Goal: Task Accomplishment & Management: Manage account settings

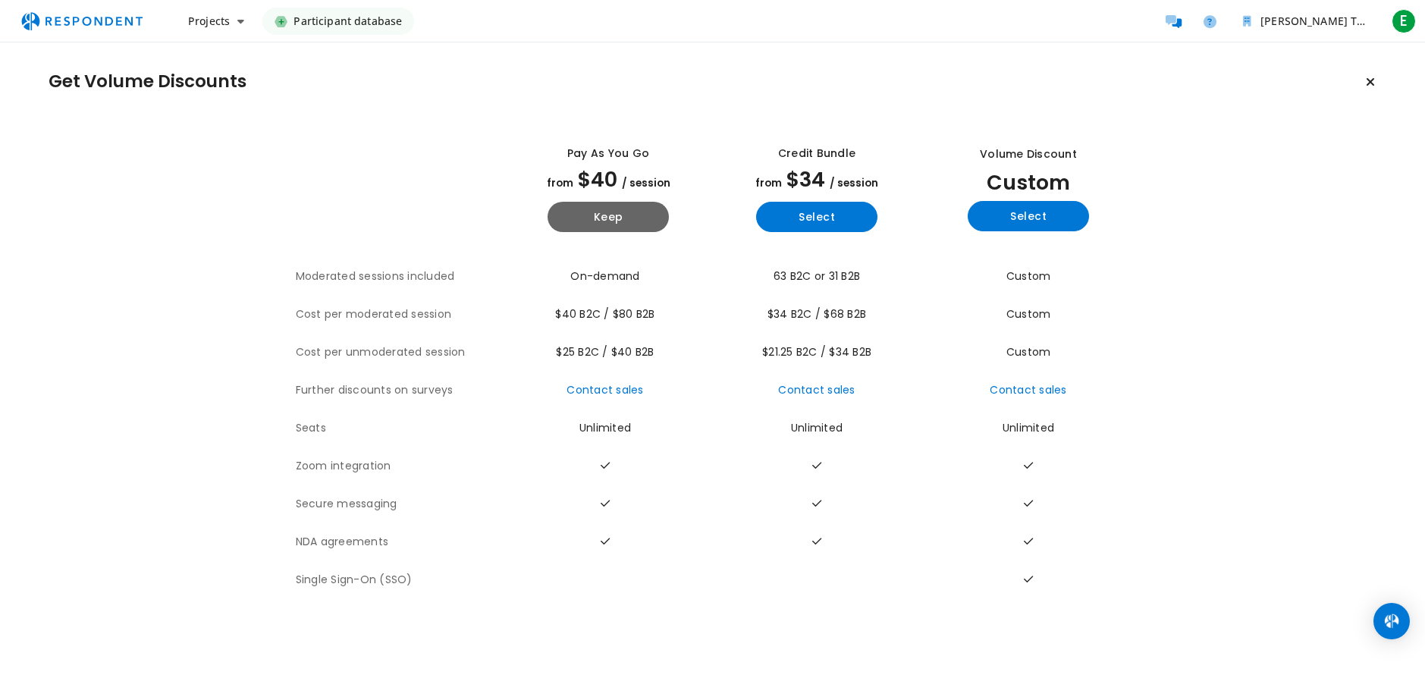
drag, startPoint x: 479, startPoint y: 284, endPoint x: 682, endPoint y: 278, distance: 202.6
click at [679, 278] on tr "Moderated sessions included On-demand 63 B2C or 31 B2B Custom" at bounding box center [713, 277] width 834 height 38
click at [685, 278] on td "On-demand" at bounding box center [608, 277] width 209 height 38
click at [237, 25] on icon "Main navigation" at bounding box center [240, 21] width 7 height 11
click at [256, 91] on link "Projects dashboard" at bounding box center [273, 96] width 194 height 36
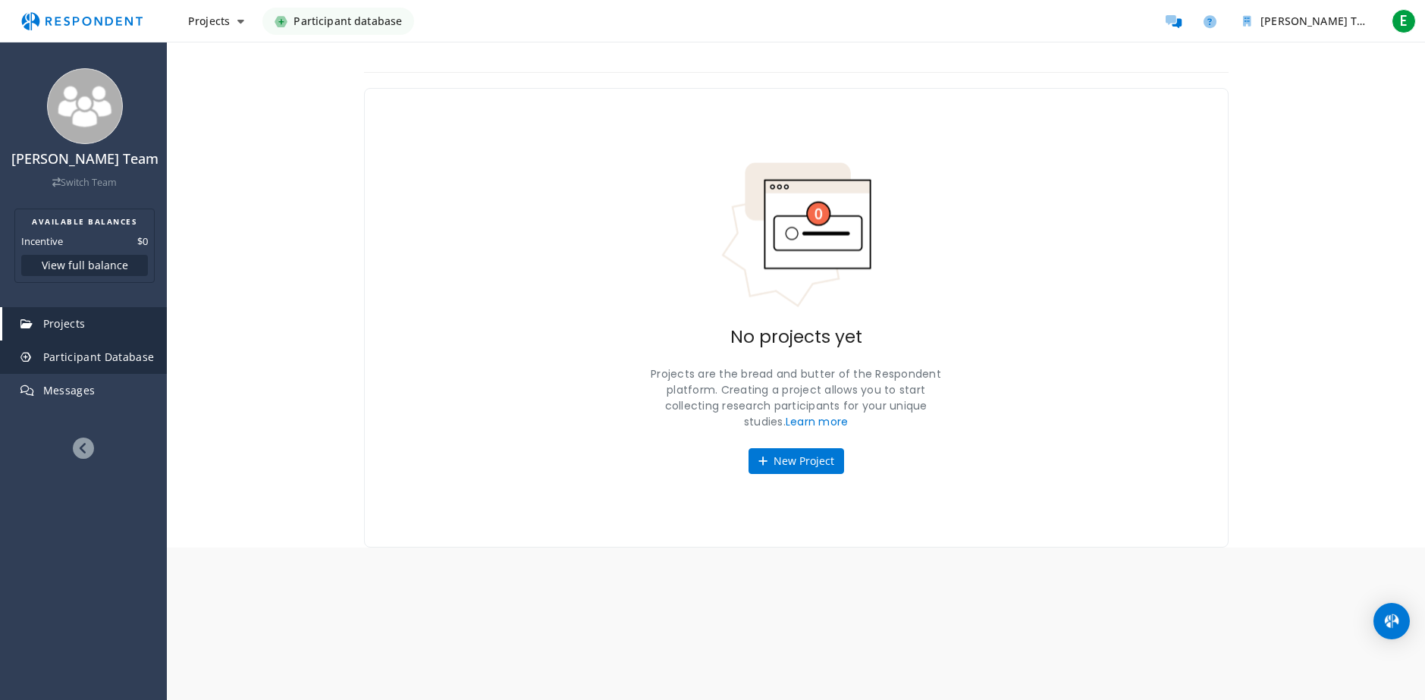
click at [69, 344] on link "Participant Database" at bounding box center [84, 357] width 165 height 33
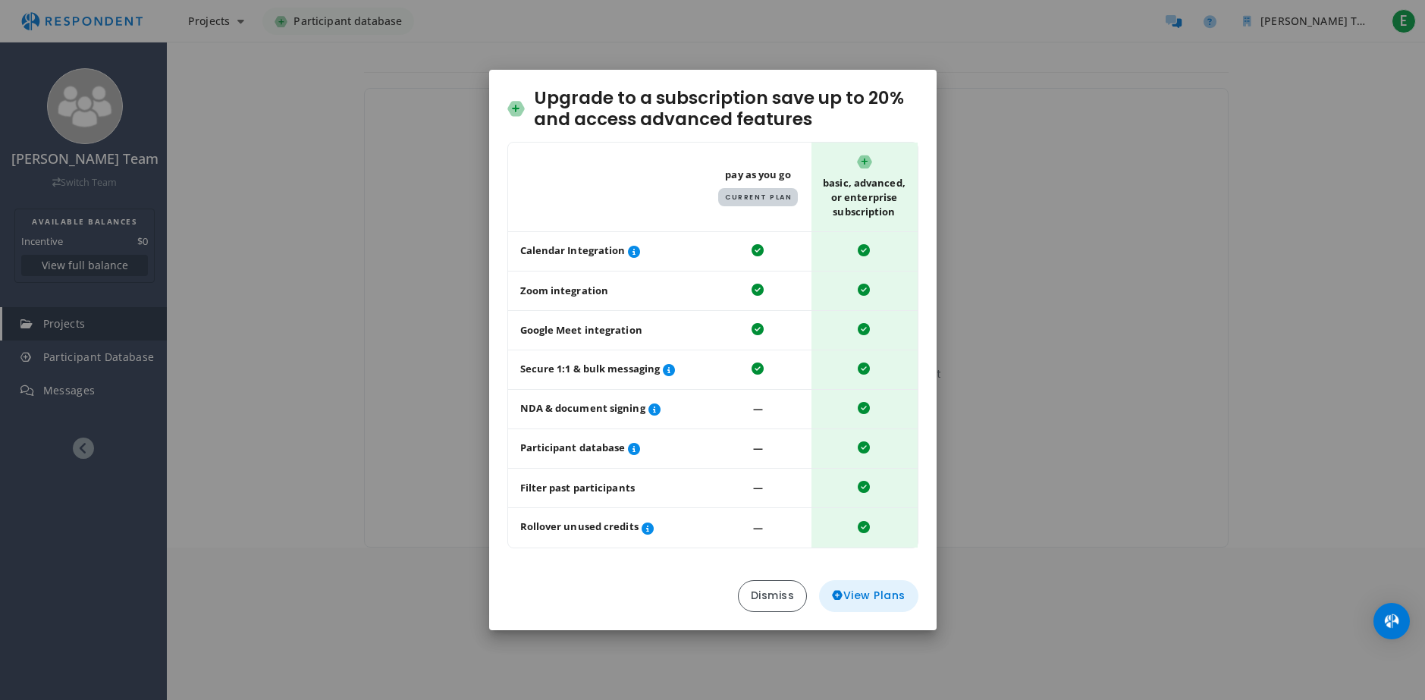
click at [839, 594] on icon "Upgrade to ..." at bounding box center [837, 595] width 11 height 11
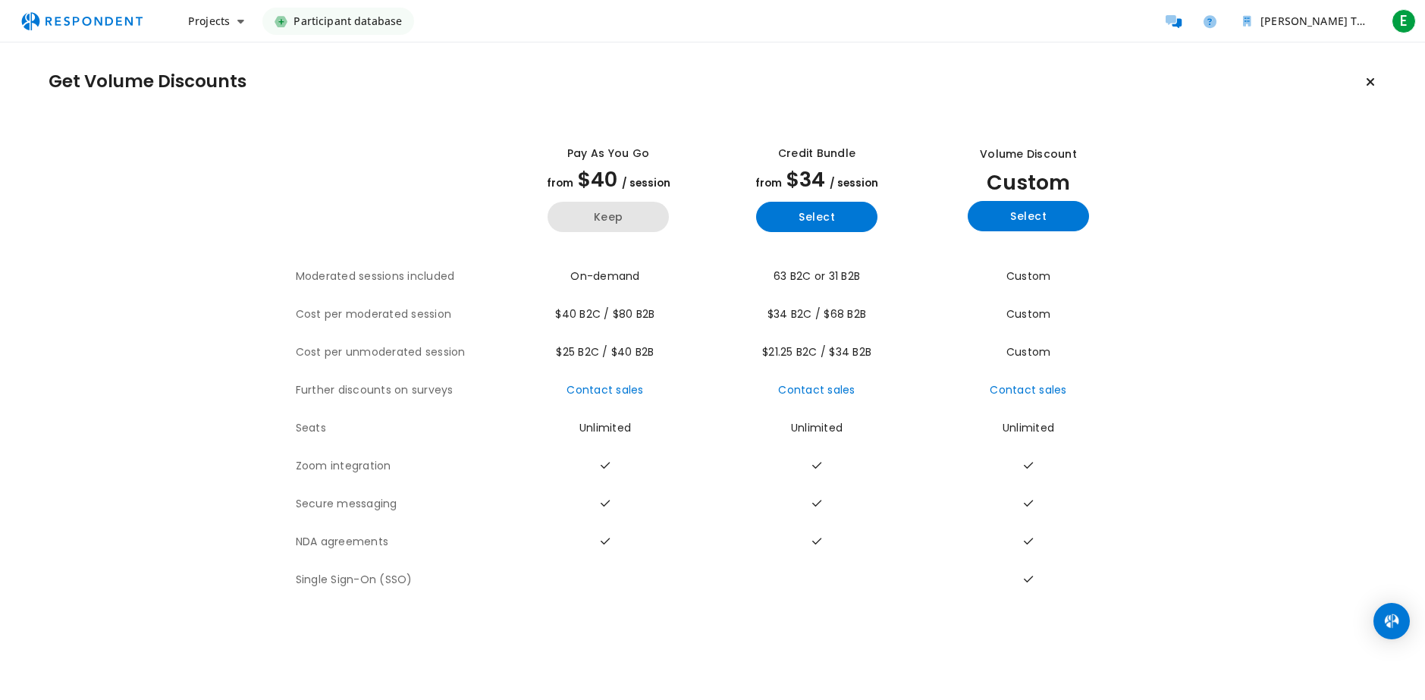
click at [592, 223] on button "Keep" at bounding box center [608, 217] width 121 height 30
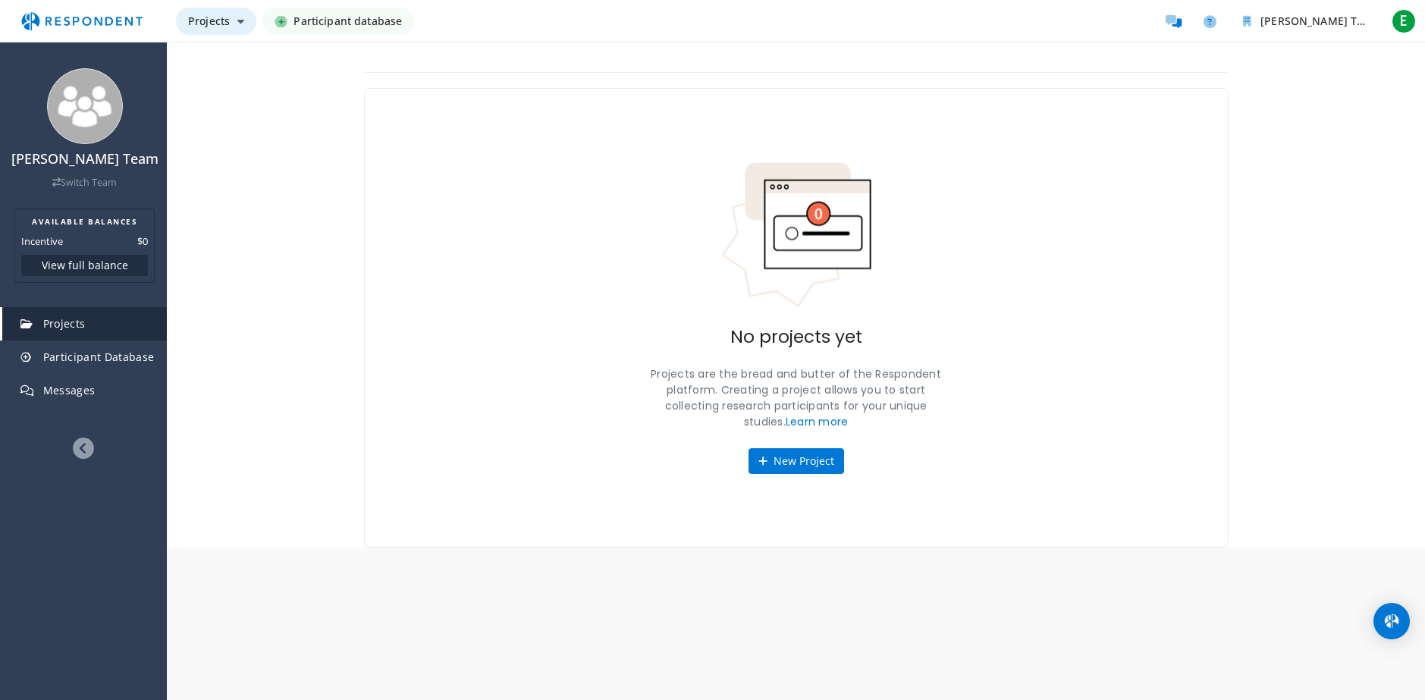
click at [218, 13] on button "Projects" at bounding box center [216, 21] width 80 height 27
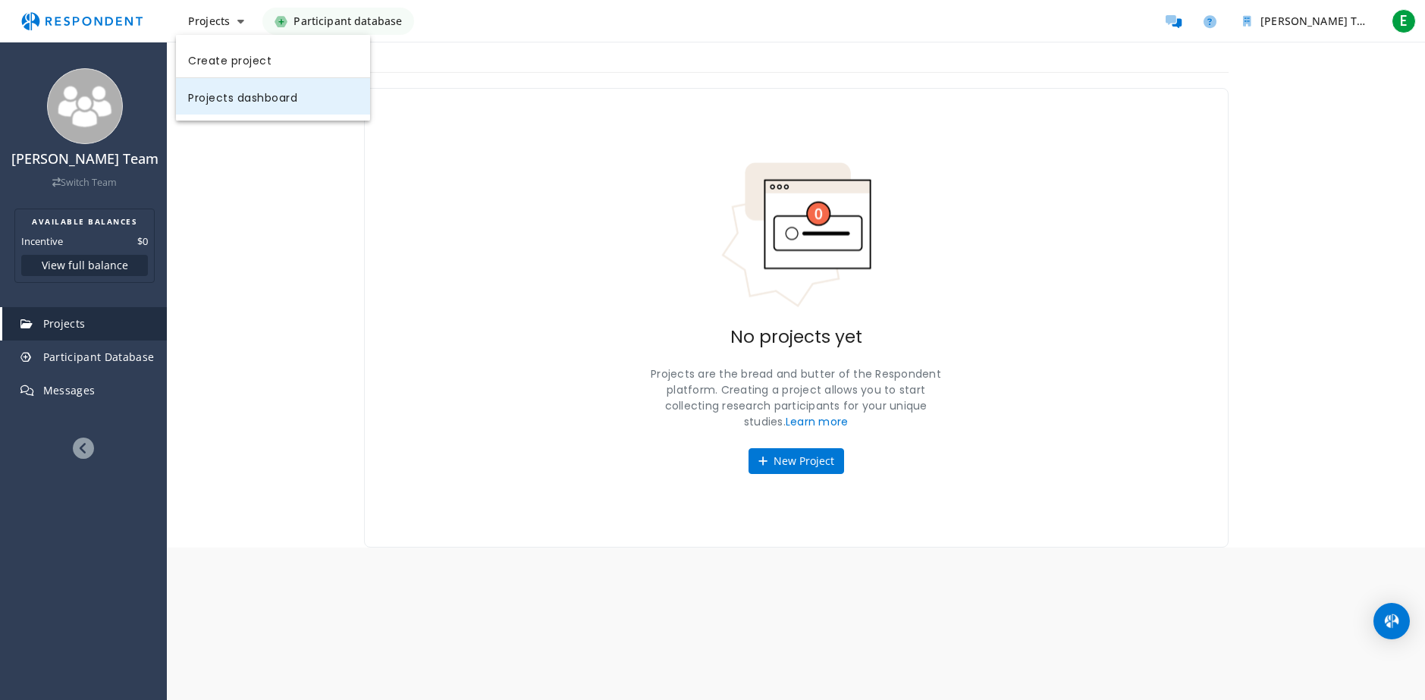
click at [217, 99] on link "Projects dashboard" at bounding box center [273, 96] width 194 height 36
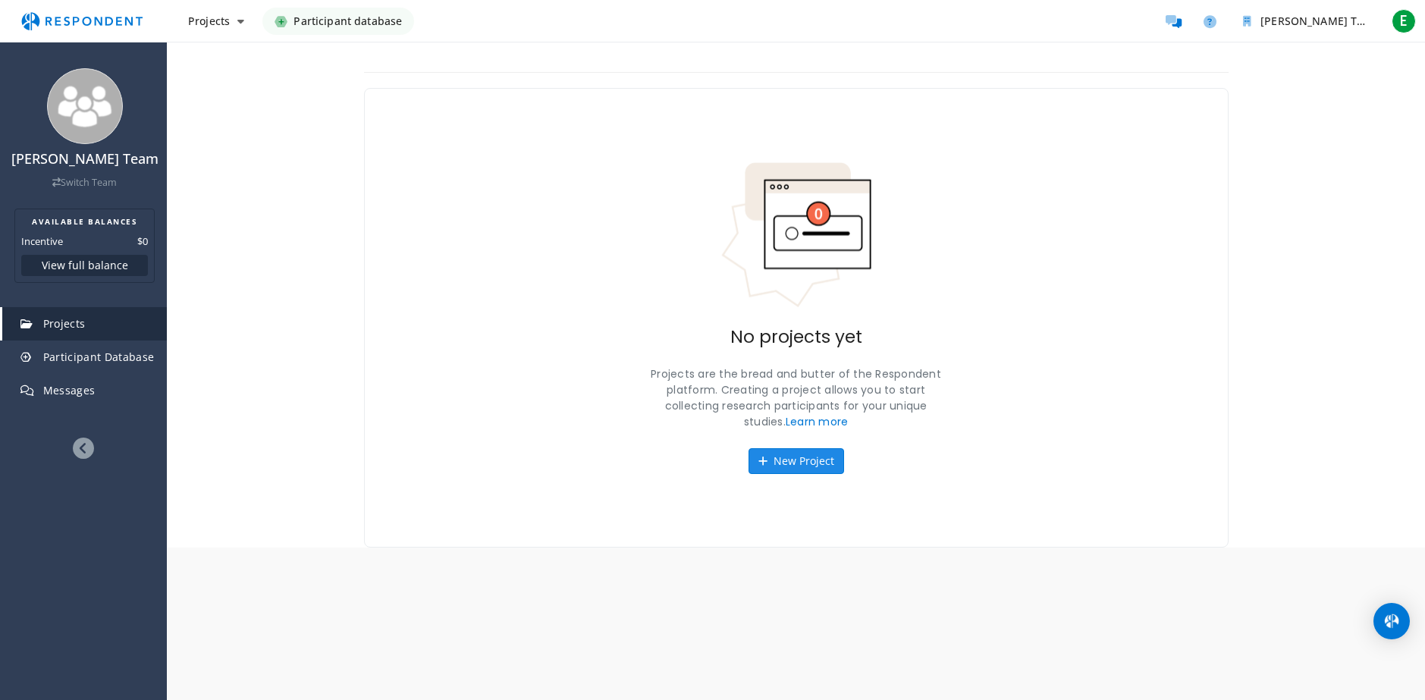
click at [804, 463] on button "New Project" at bounding box center [797, 461] width 96 height 26
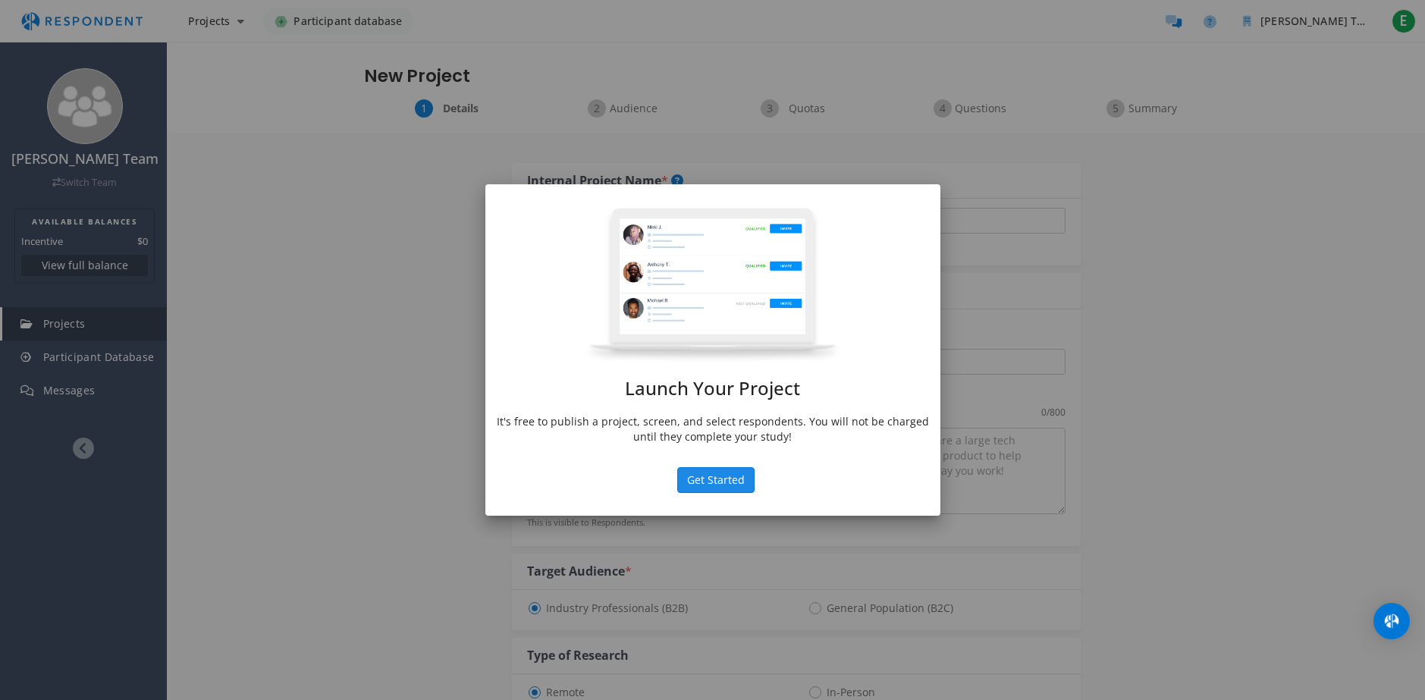
click at [711, 482] on button "Get Started" at bounding box center [715, 480] width 77 height 26
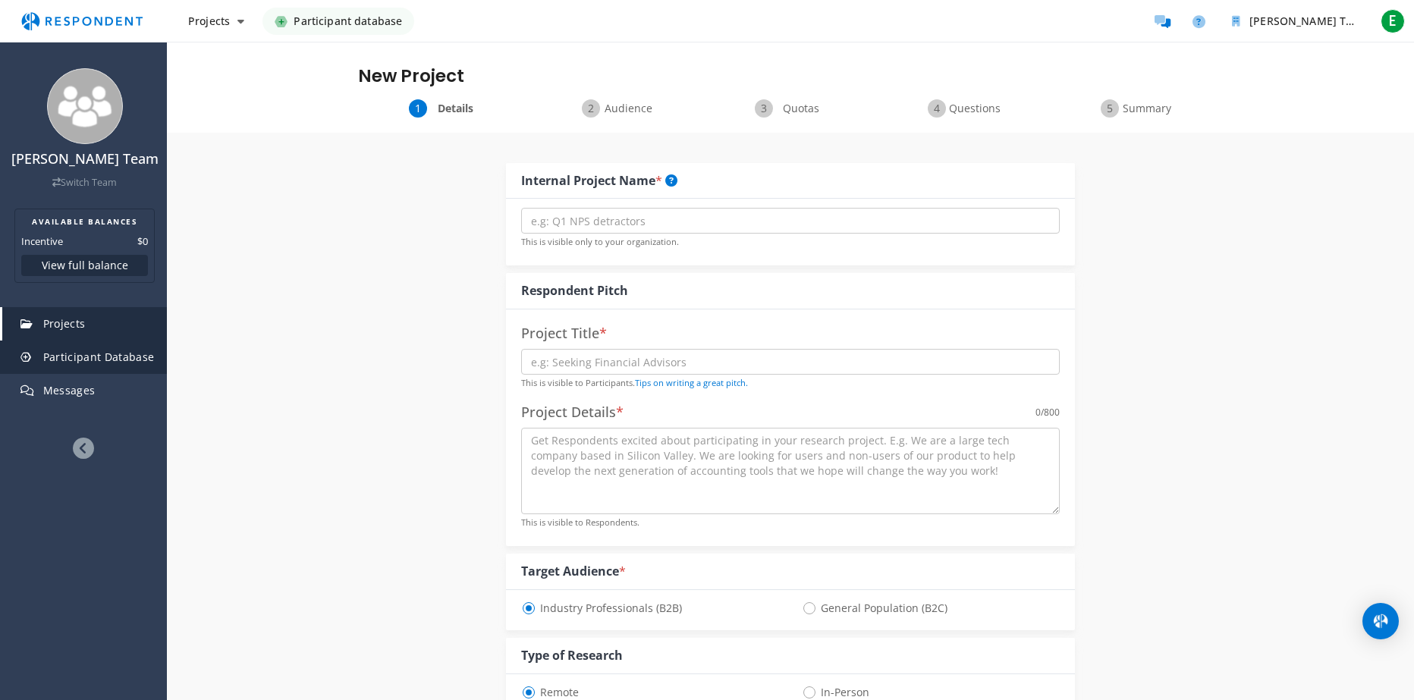
click at [89, 367] on link "Participant Database" at bounding box center [84, 357] width 165 height 33
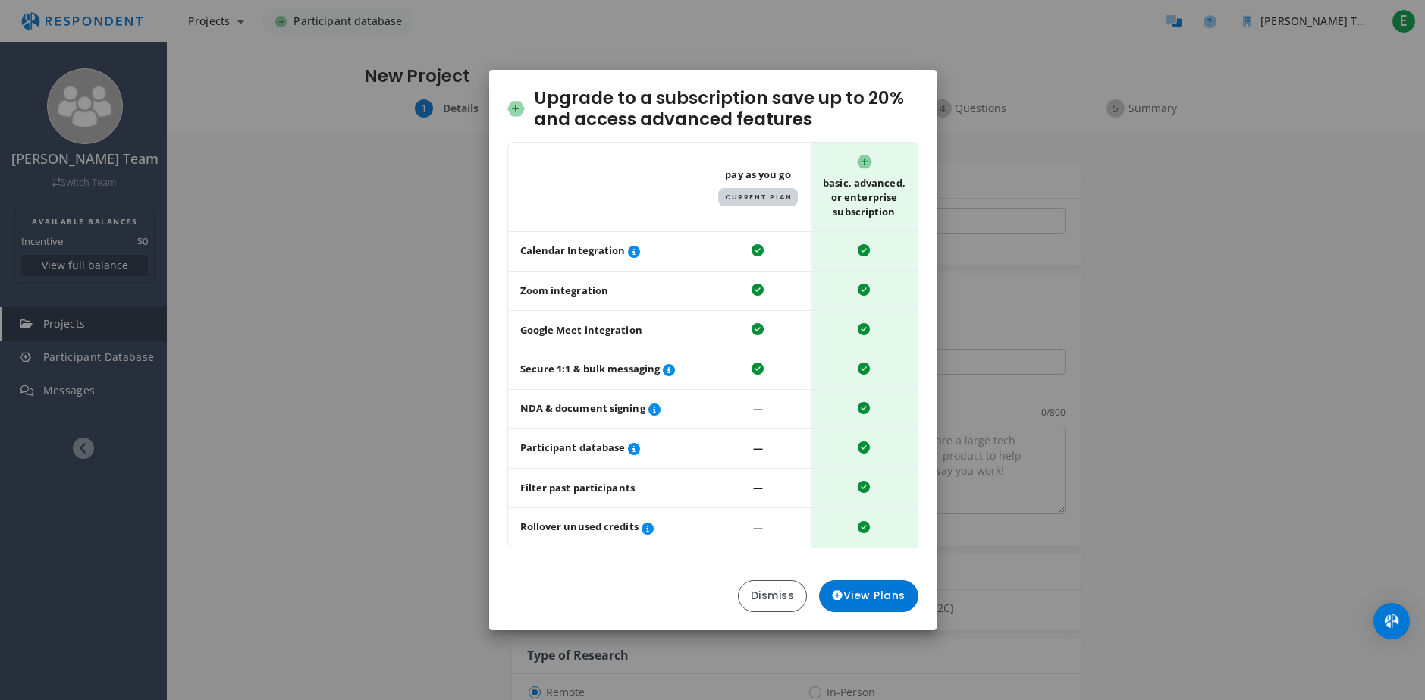
click at [115, 436] on div "Upgrade to a subscription save up to 20% and access advanced features Table sho…" at bounding box center [712, 350] width 1425 height 700
click at [396, 446] on div "Upgrade to a subscription save up to 20% and access advanced features Table sho…" at bounding box center [712, 350] width 1425 height 700
click at [761, 598] on button "Dismiss" at bounding box center [773, 596] width 70 height 32
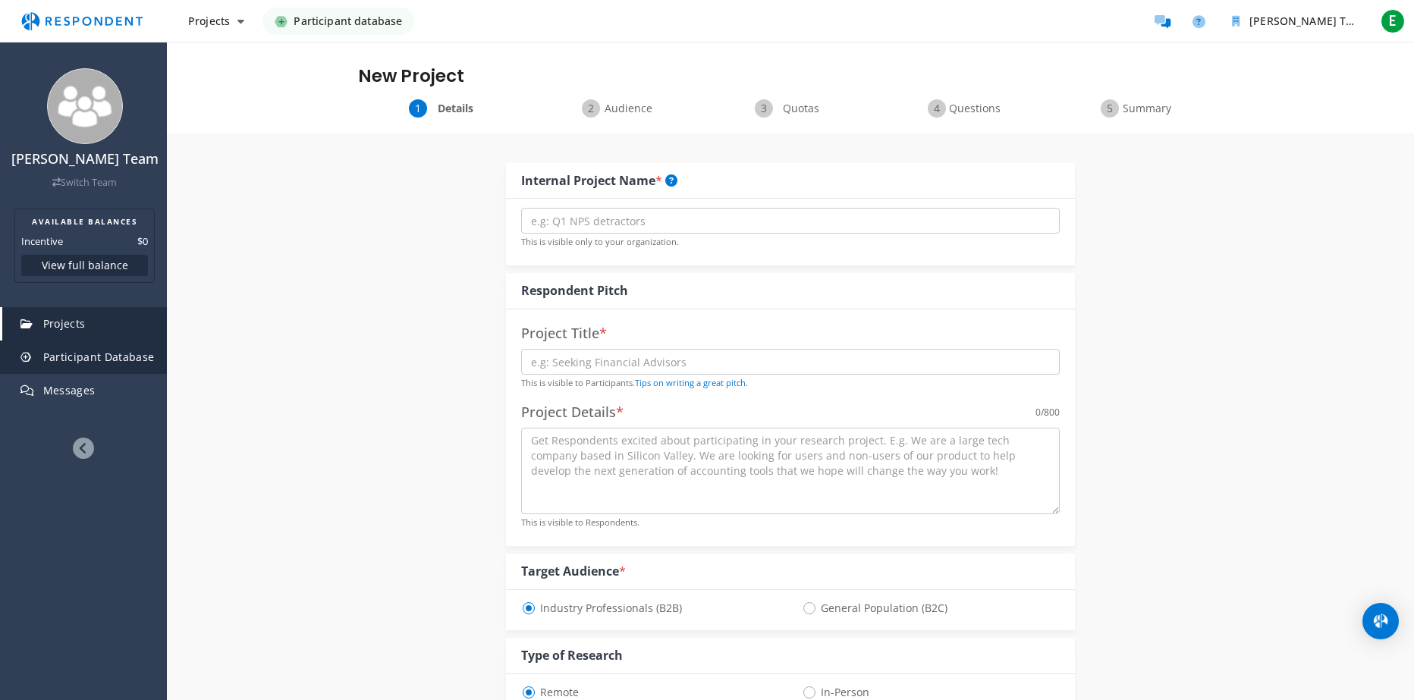
click at [83, 350] on span "Participant Database" at bounding box center [98, 357] width 111 height 14
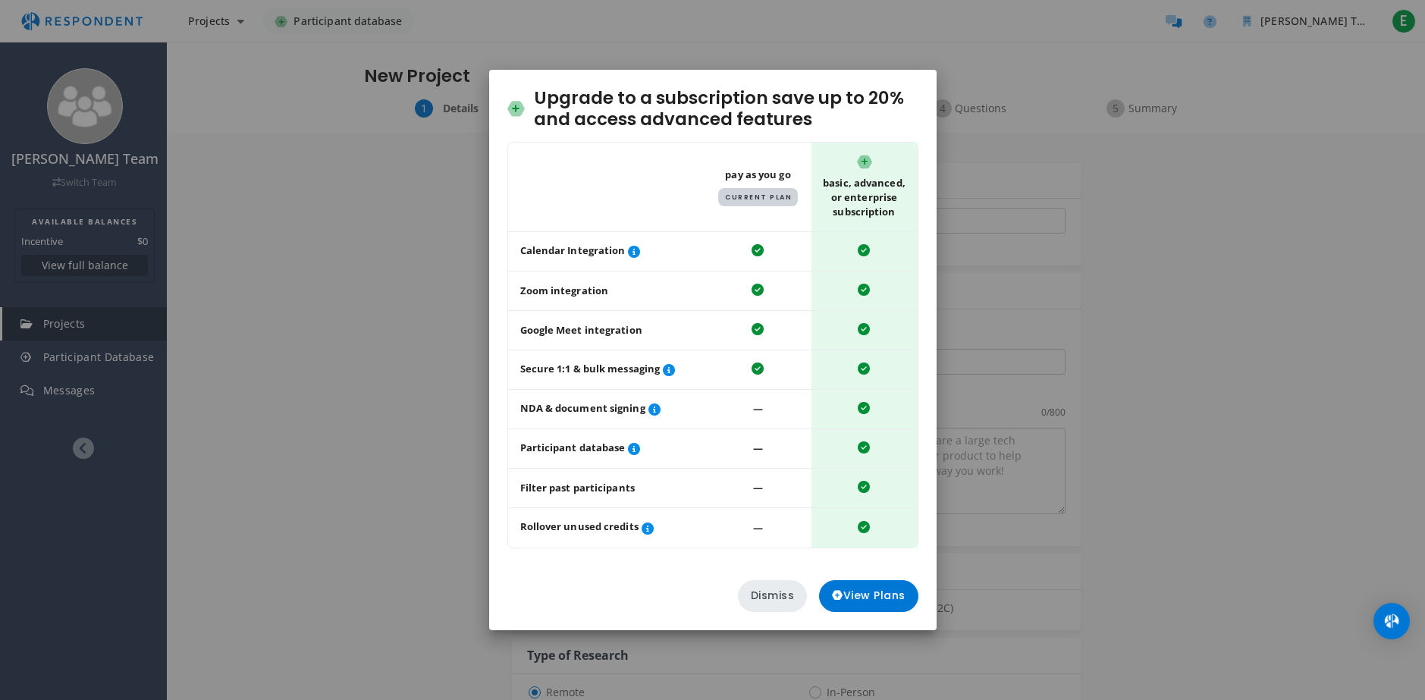
click at [760, 598] on button "Dismiss" at bounding box center [773, 596] width 70 height 32
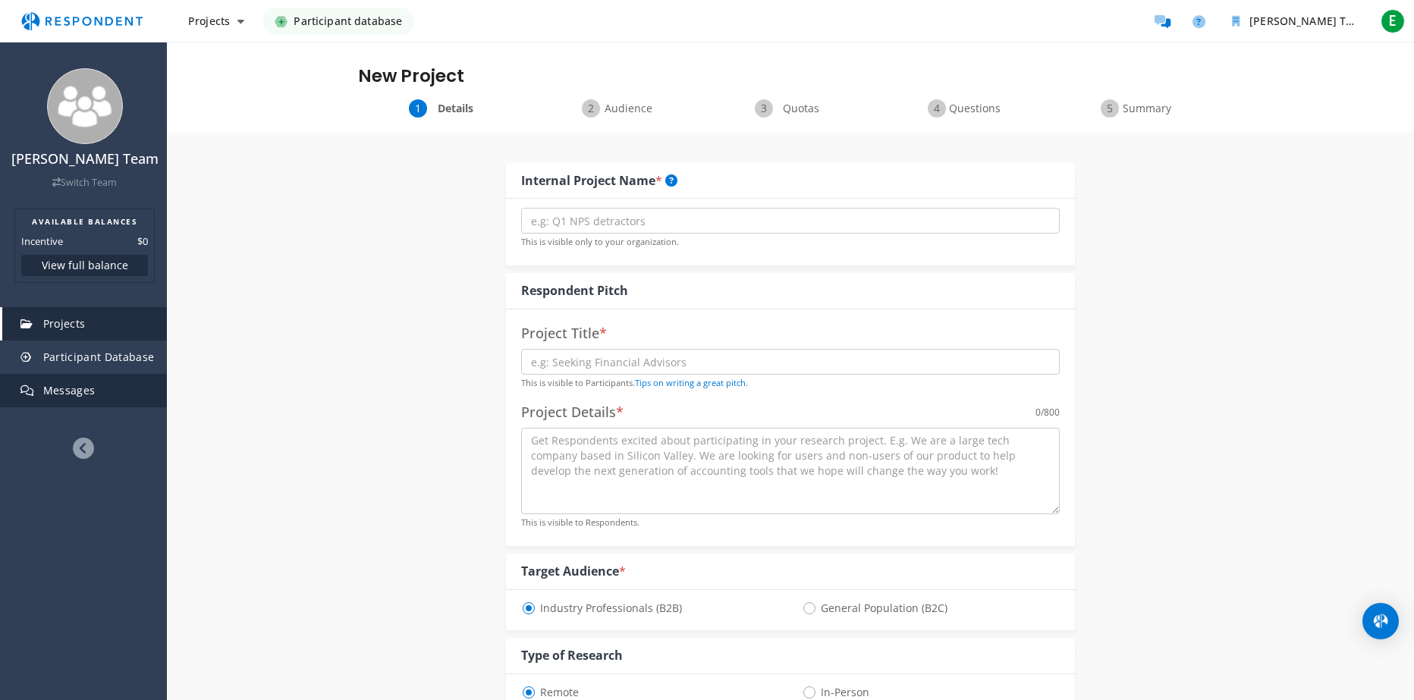
click at [78, 400] on link "Messages" at bounding box center [84, 390] width 165 height 33
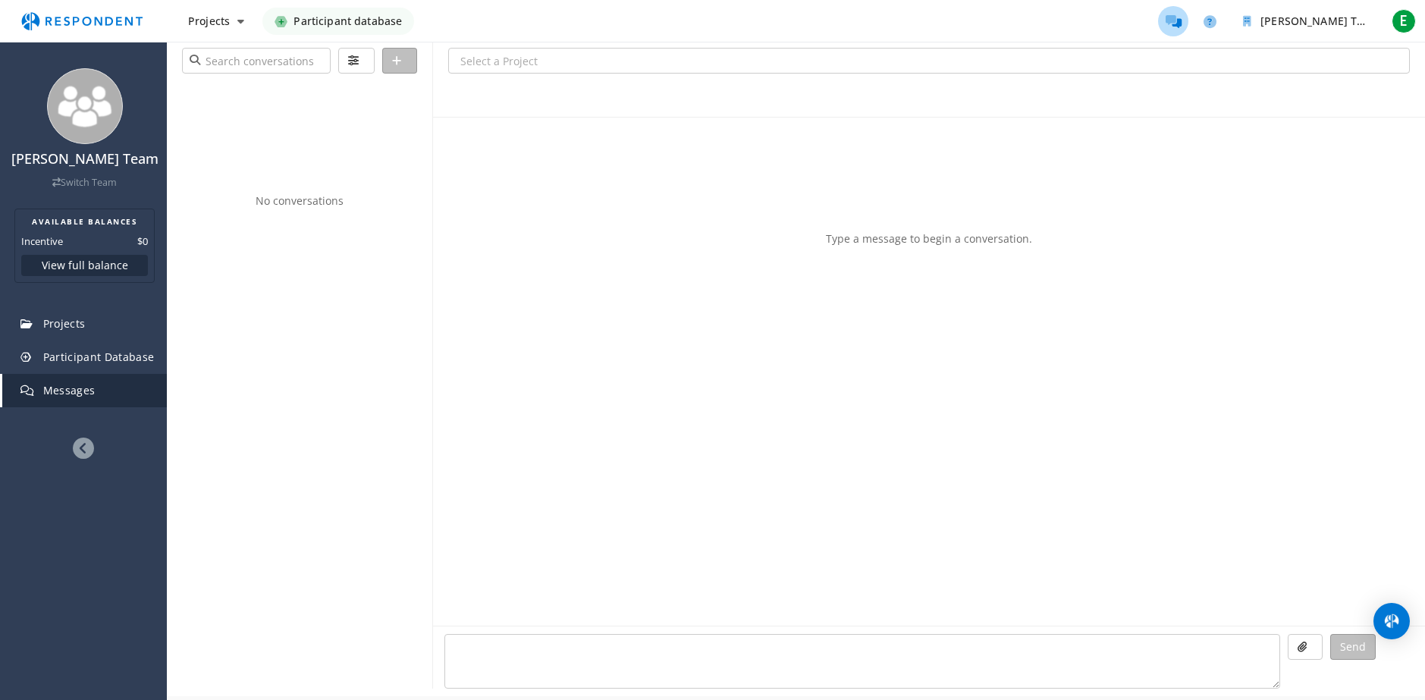
click at [75, 451] on icon at bounding box center [83, 448] width 21 height 21
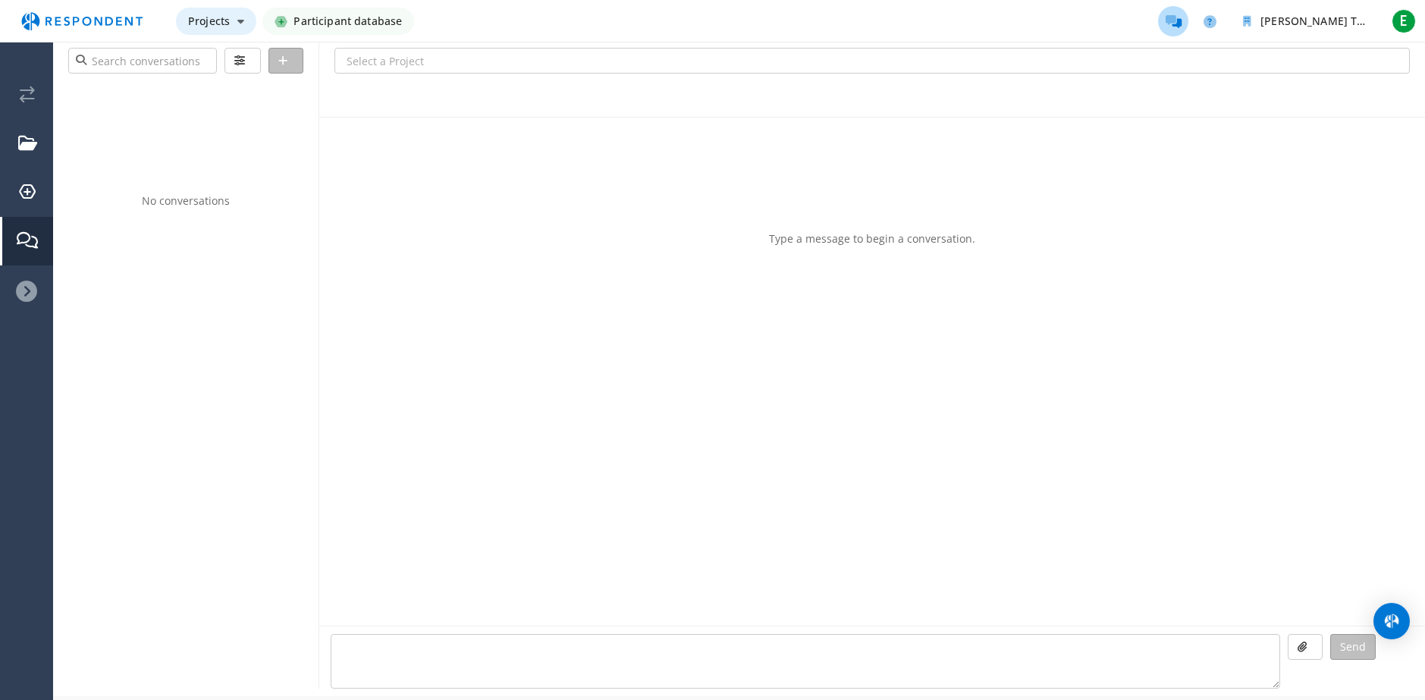
click at [243, 11] on button "Projects" at bounding box center [216, 21] width 80 height 27
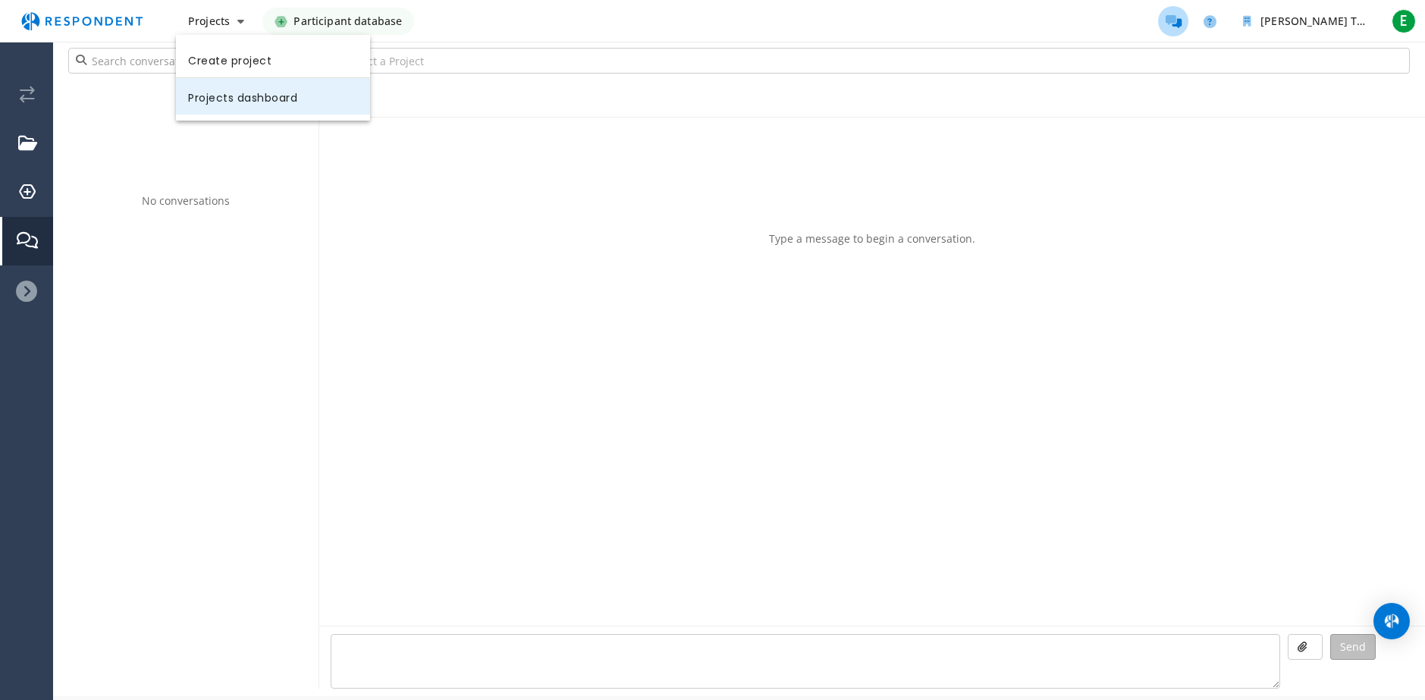
click at [245, 89] on link "Projects dashboard" at bounding box center [273, 96] width 194 height 36
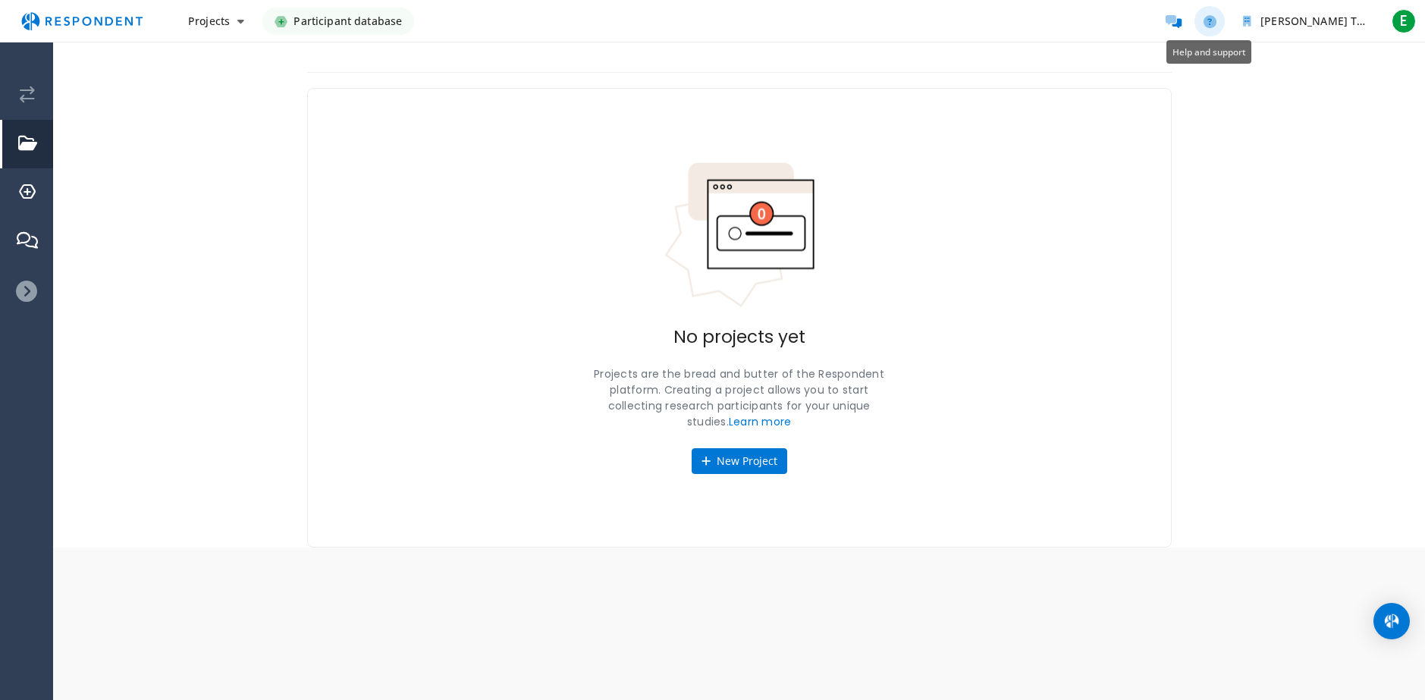
click at [1218, 6] on li "Main navigation" at bounding box center [1209, 21] width 30 height 30
click at [1213, 15] on icon "Help and support" at bounding box center [1210, 21] width 13 height 13
click at [223, 28] on button "Projects" at bounding box center [216, 21] width 80 height 27
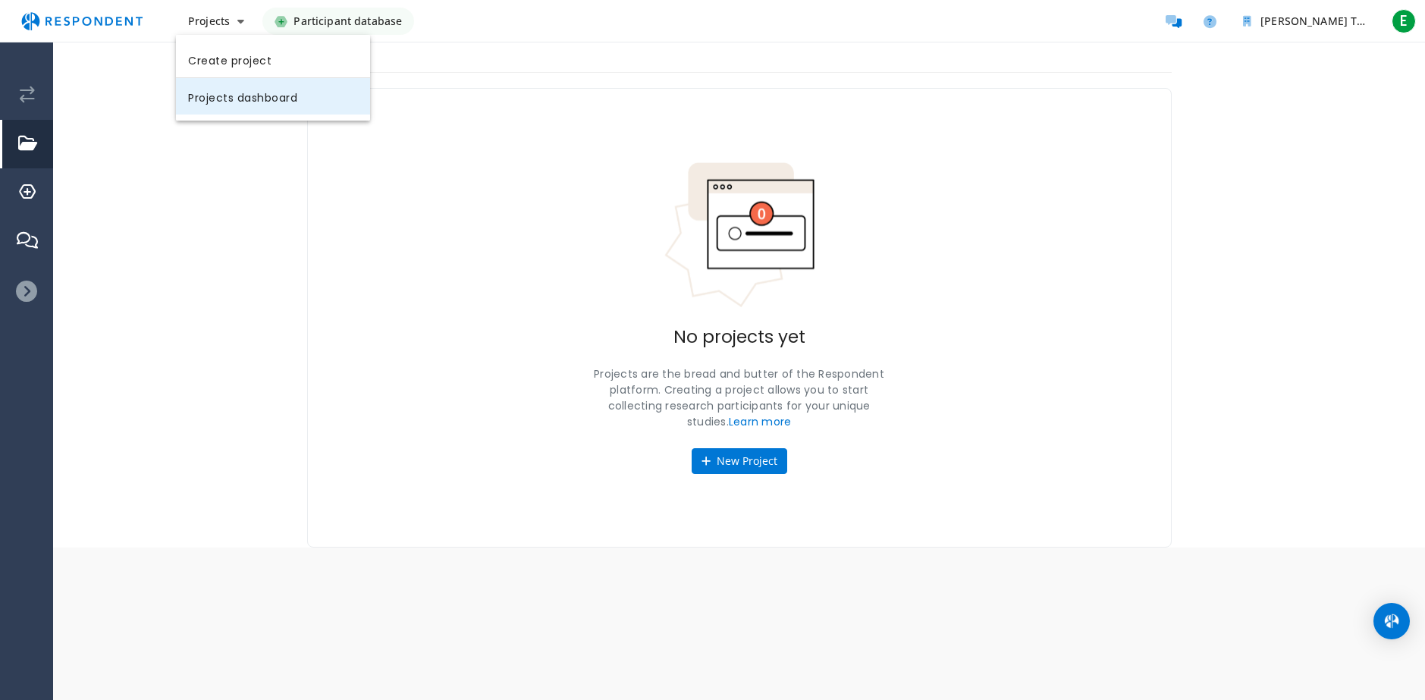
click at [231, 94] on link "Projects dashboard" at bounding box center [273, 96] width 194 height 36
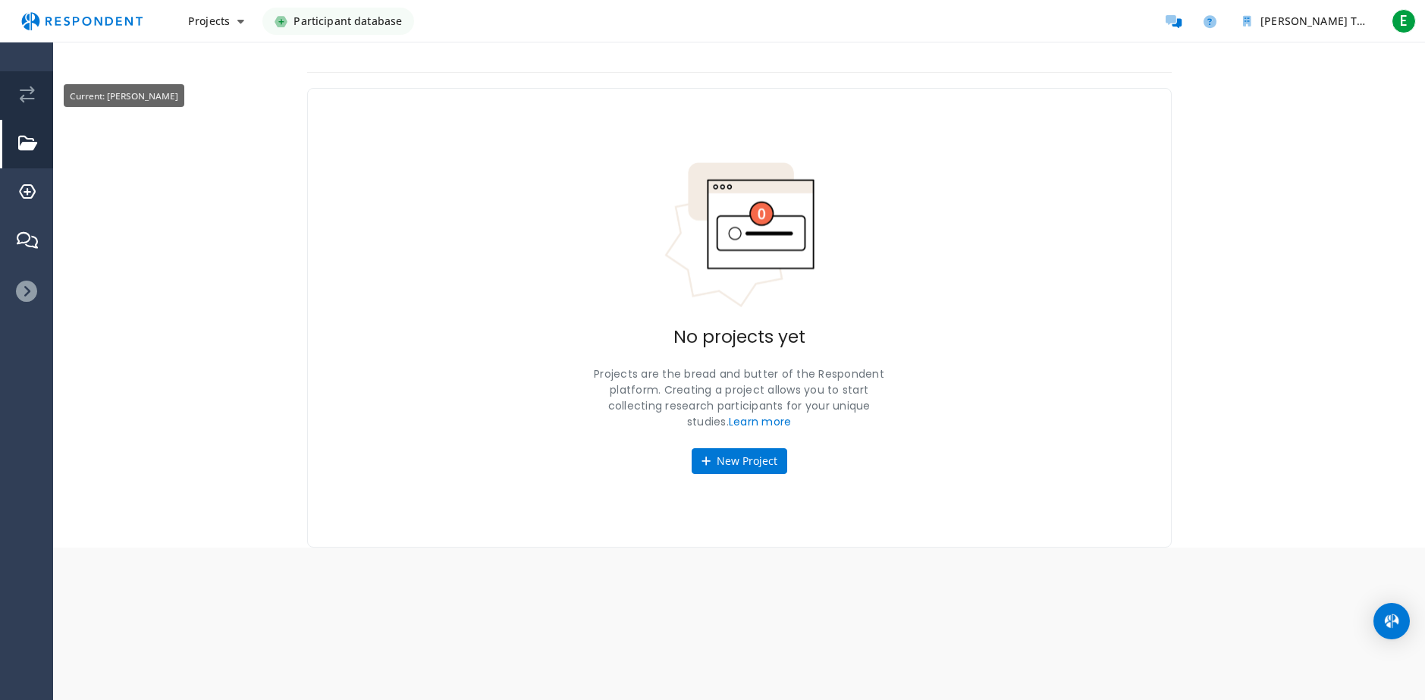
click at [18, 95] on link "Current: Ernesto Miranda" at bounding box center [27, 95] width 51 height 49
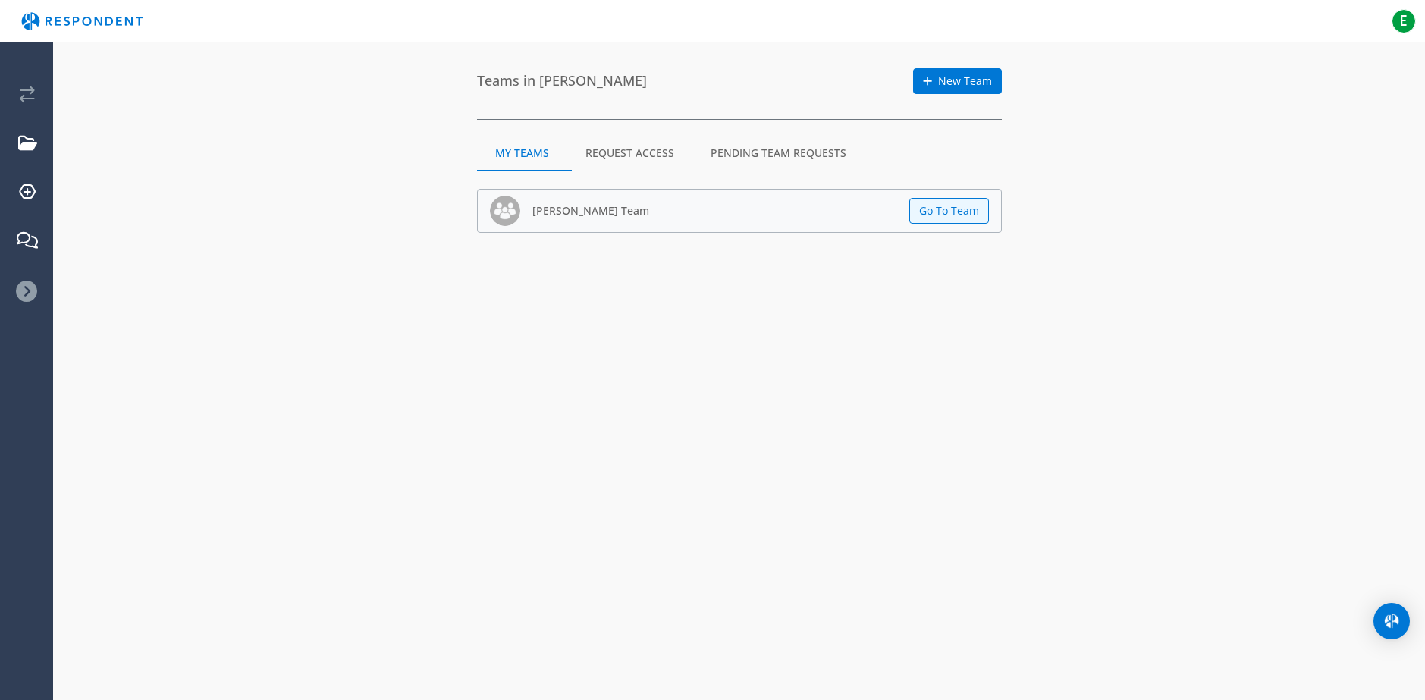
click at [631, 147] on md-tab-item "Request Access" at bounding box center [629, 153] width 125 height 36
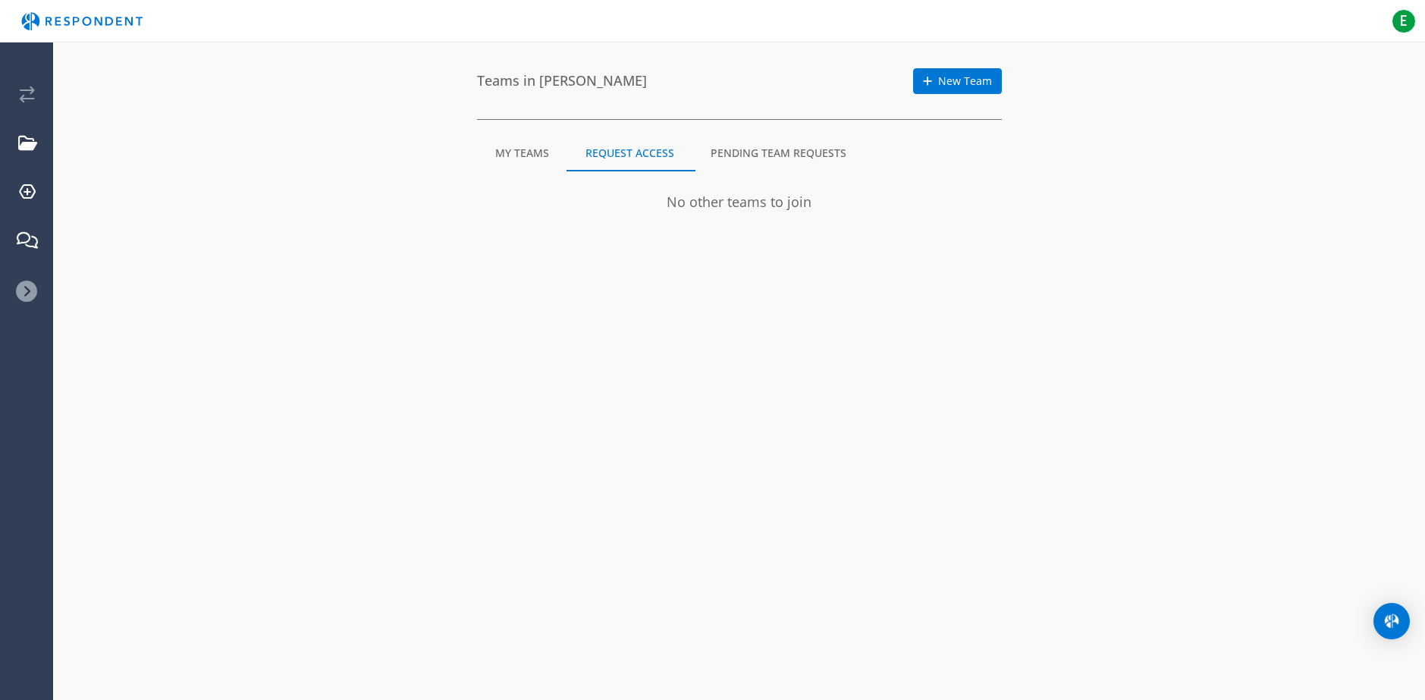
click at [775, 158] on md-tab-item "Pending Team Requests" at bounding box center [778, 153] width 172 height 36
click at [530, 164] on md-tab-item "My Teams" at bounding box center [522, 153] width 90 height 36
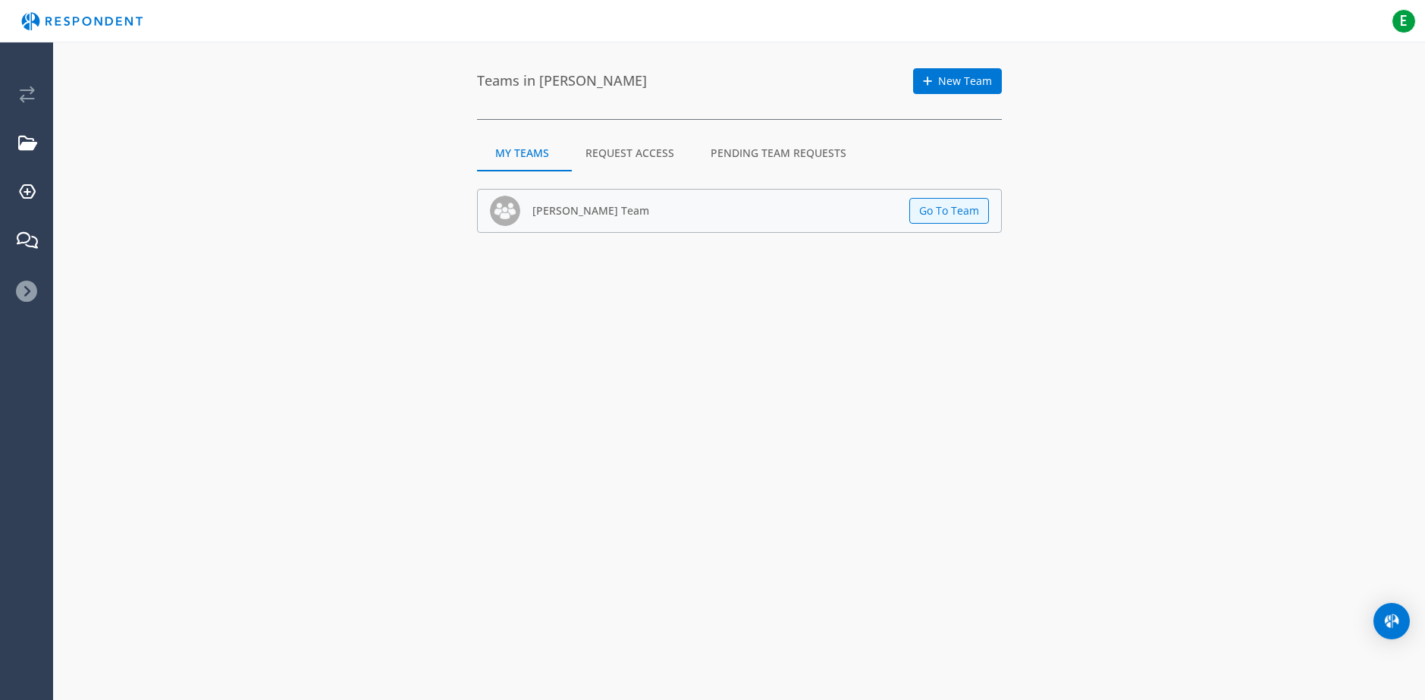
click at [17, 19] on img "Main navigation" at bounding box center [82, 21] width 140 height 29
click at [27, 17] on img "Main navigation" at bounding box center [82, 21] width 140 height 29
drag, startPoint x: 27, startPoint y: 17, endPoint x: 595, endPoint y: 158, distance: 585.3
click at [582, 158] on md-tab-item "Request Access" at bounding box center [629, 153] width 125 height 36
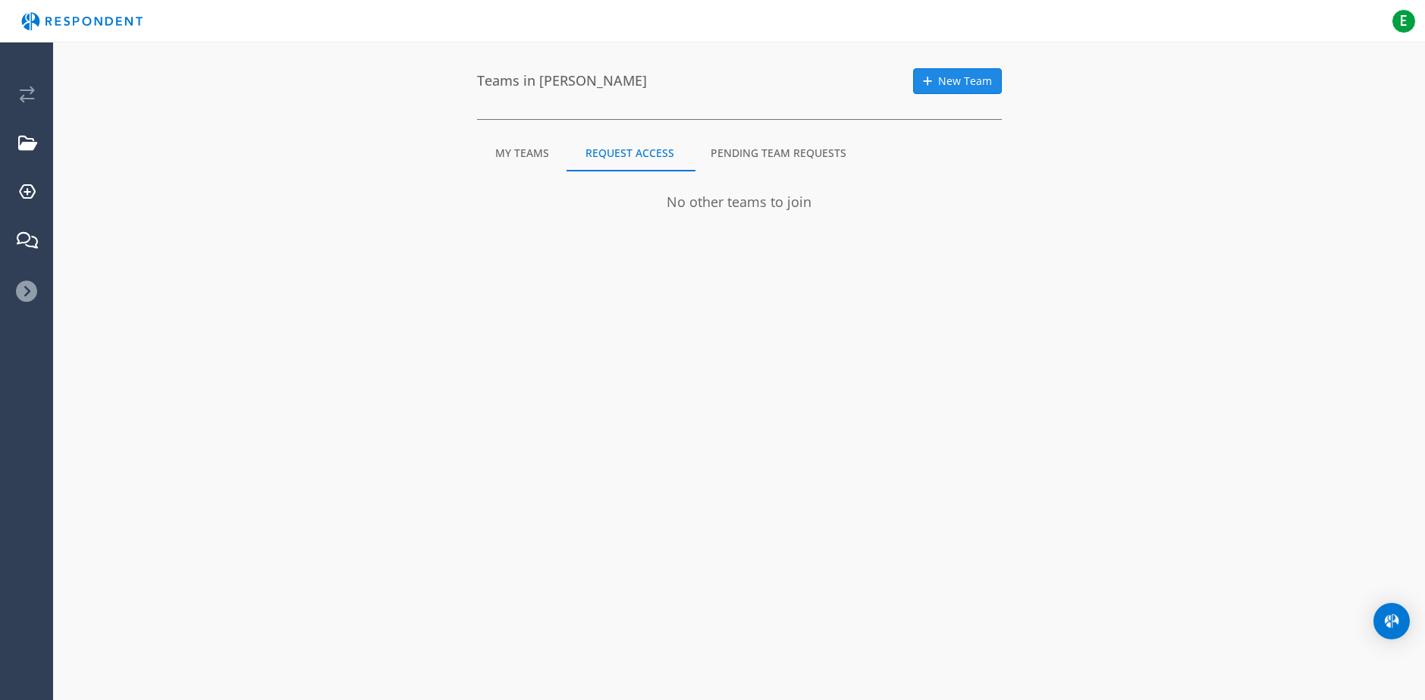
click at [974, 90] on link "New Team" at bounding box center [957, 81] width 89 height 26
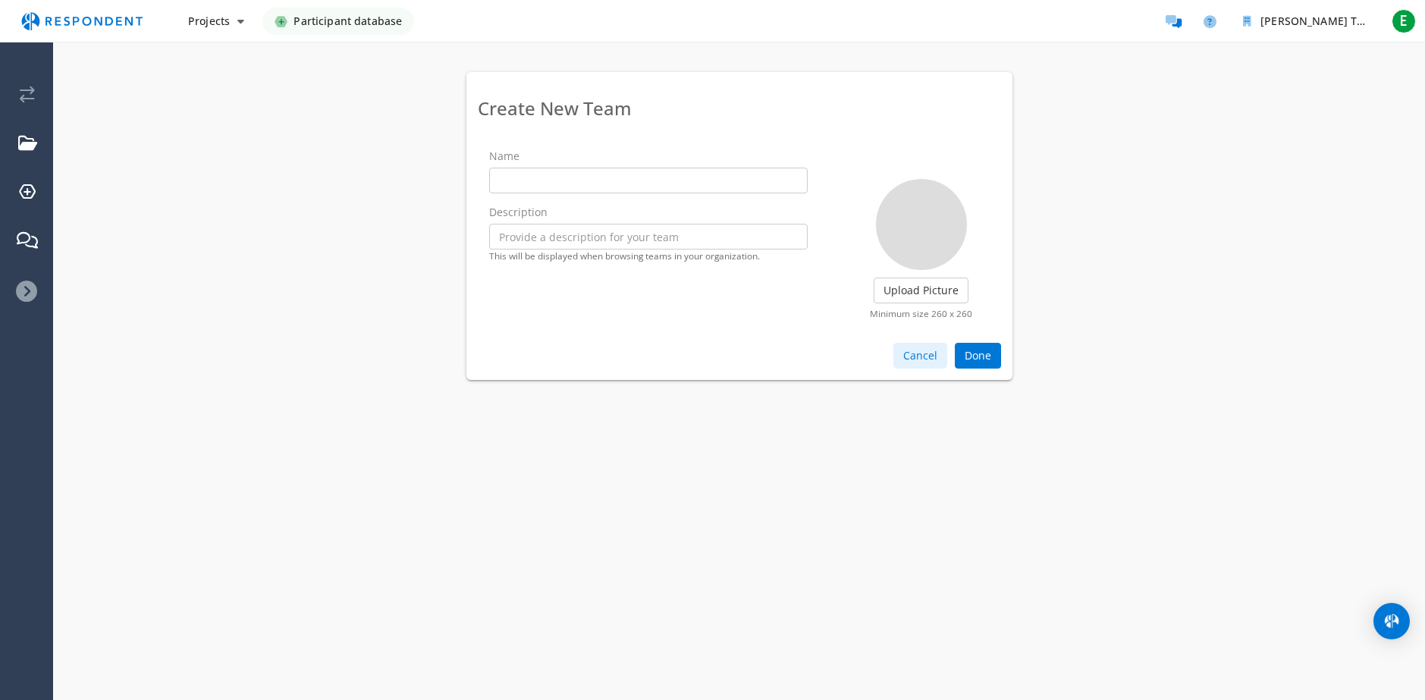
click at [924, 344] on button "Cancel" at bounding box center [920, 356] width 54 height 26
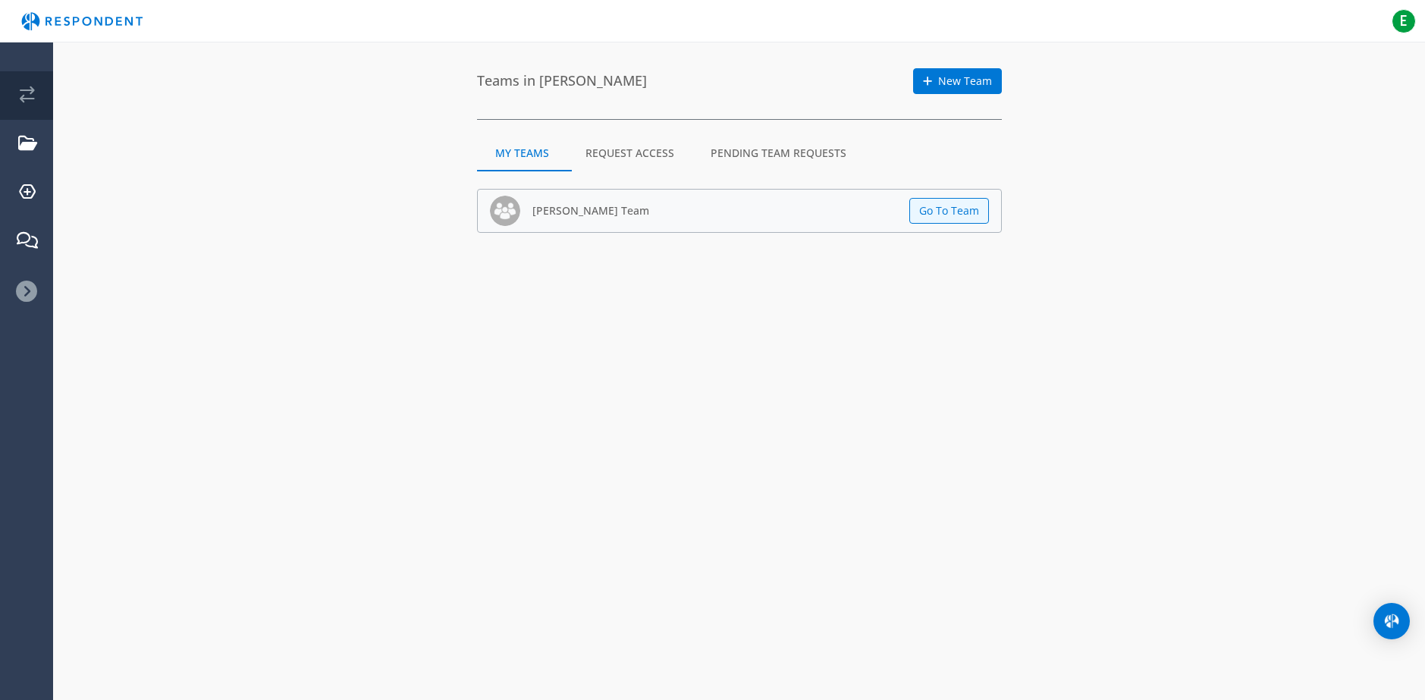
click at [30, 94] on em "Current: Ernesto Miranda" at bounding box center [27, 94] width 15 height 17
click at [31, 124] on link "Projects" at bounding box center [27, 144] width 51 height 49
click at [32, 159] on link "Projects" at bounding box center [27, 144] width 51 height 49
click at [25, 193] on em "Participant Database" at bounding box center [27, 192] width 17 height 17
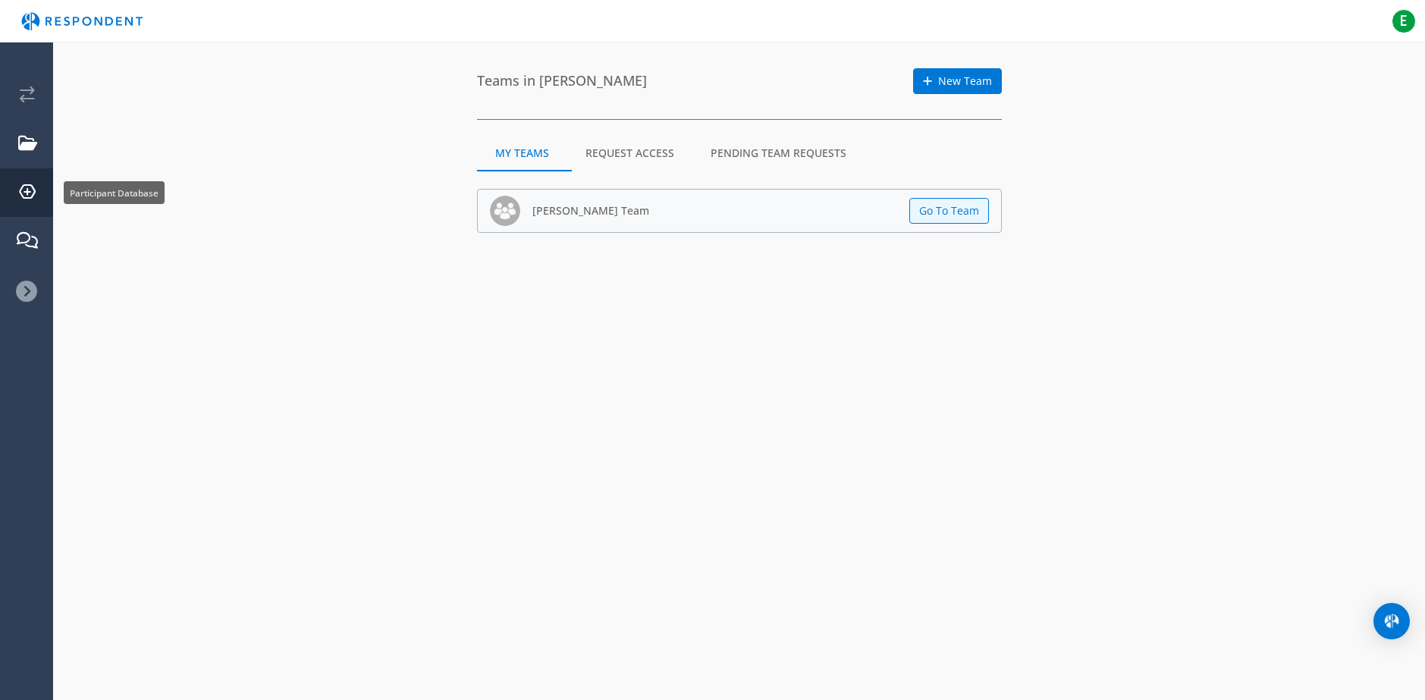
click at [27, 193] on em "Participant Database" at bounding box center [27, 192] width 17 height 17
click at [10, 227] on body "E E [PERSON_NAME] [EMAIL_ADDRESS][DOMAIN_NAME] Logout [PERSON_NAME] Team Switch…" at bounding box center [712, 350] width 1425 height 700
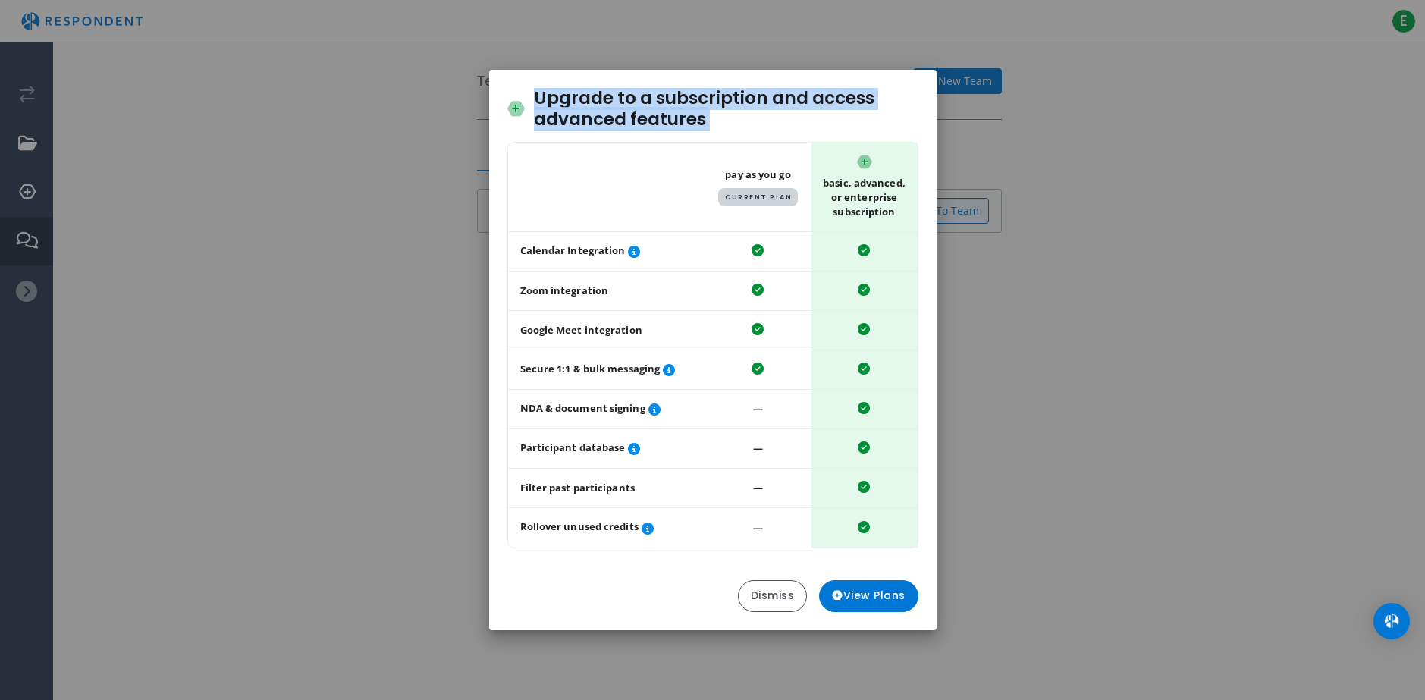
click at [10, 228] on div "Upgrade to a subscription and access advanced features Table showing a comparis…" at bounding box center [712, 350] width 1425 height 700
click at [421, 372] on div "Upgrade to a subscription save up to 20% and access advanced features Table sho…" at bounding box center [712, 350] width 1425 height 700
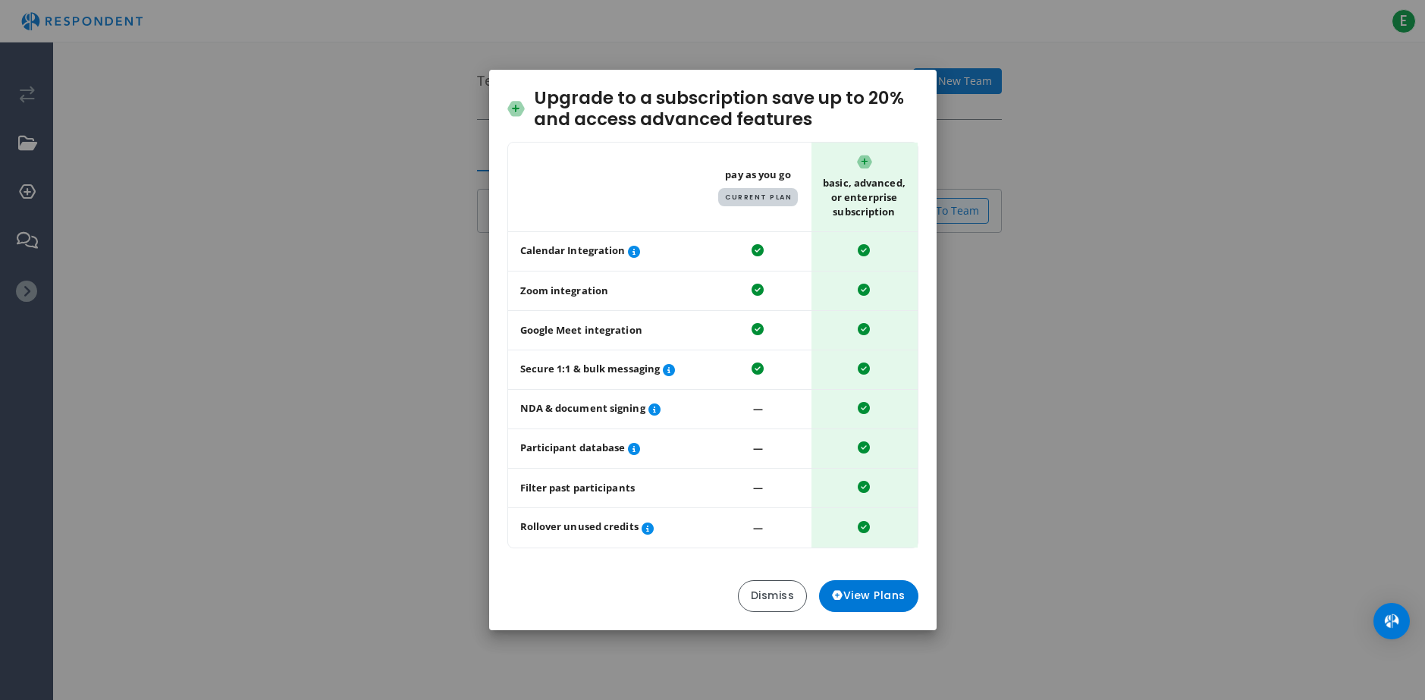
click at [1189, 200] on div "Upgrade to a subscription save up to 20% and access advanced features Table sho…" at bounding box center [712, 350] width 1425 height 700
click at [758, 602] on button "Dismiss" at bounding box center [773, 596] width 70 height 32
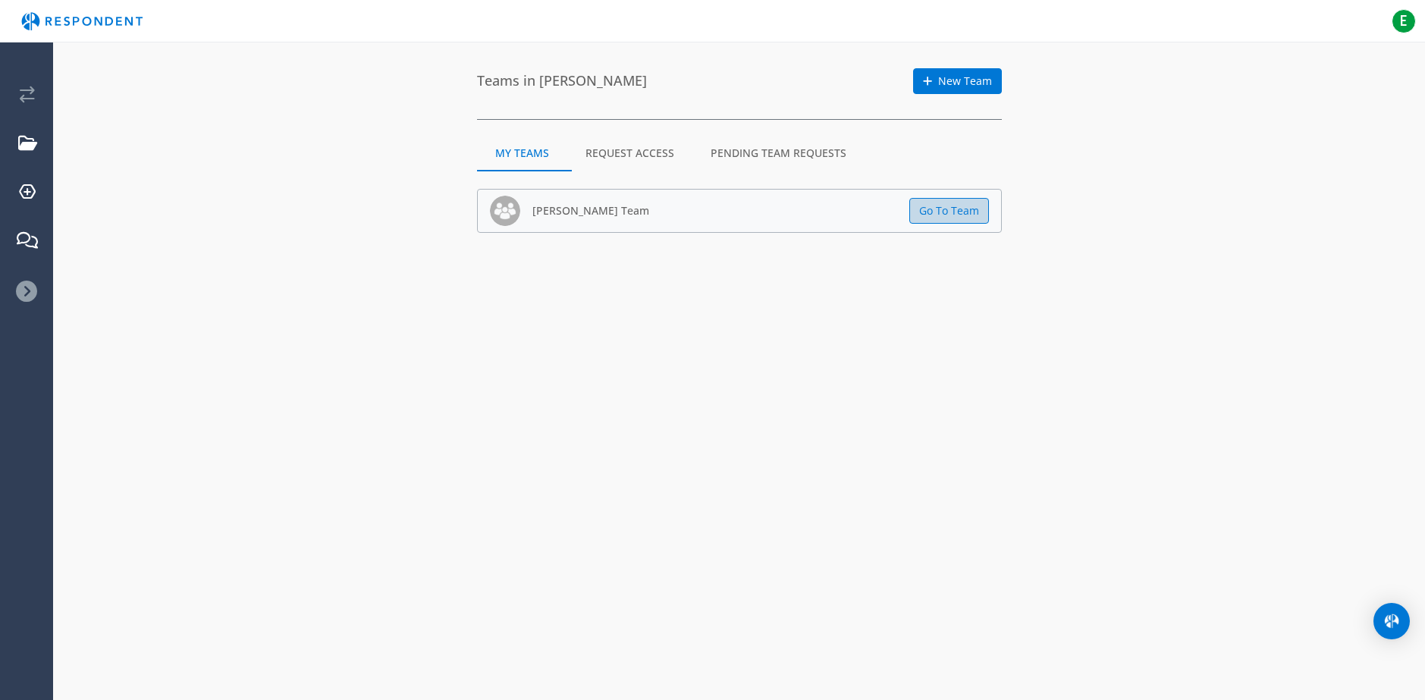
click at [962, 199] on div "Upgrade to a subscription save up to 20% and access advanced features Table sho…" at bounding box center [712, 350] width 1425 height 700
click at [958, 222] on button "Go To Team" at bounding box center [949, 211] width 80 height 26
click at [961, 210] on button "Go To Team" at bounding box center [949, 211] width 80 height 26
drag, startPoint x: 961, startPoint y: 210, endPoint x: 587, endPoint y: 187, distance: 374.6
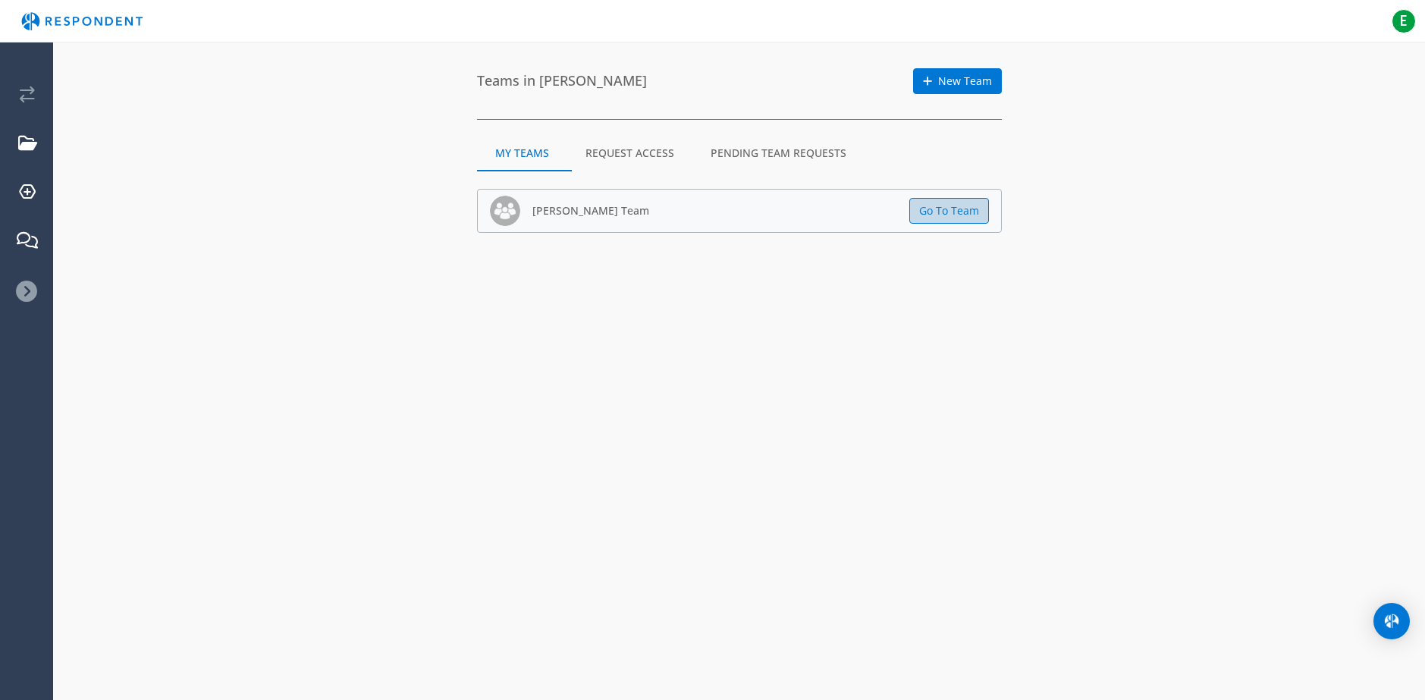
click at [958, 210] on button "Go To Team" at bounding box center [949, 211] width 80 height 26
click at [587, 187] on md-list "[PERSON_NAME] Team Go To Team" at bounding box center [739, 206] width 525 height 71
click at [551, 206] on h5 "[PERSON_NAME] Team" at bounding box center [590, 210] width 117 height 11
click at [508, 208] on img at bounding box center [505, 211] width 30 height 30
click at [17, 158] on link "Projects" at bounding box center [27, 144] width 51 height 49
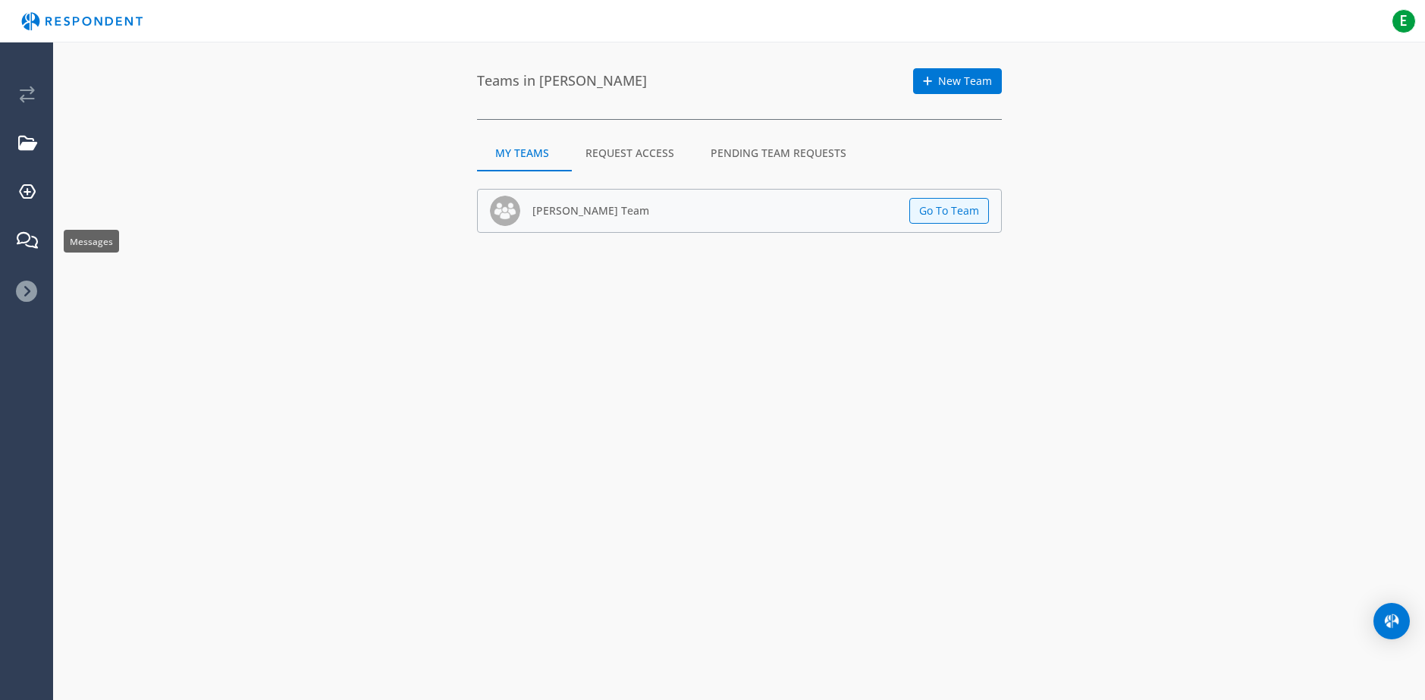
click at [17, 271] on ul "[PERSON_NAME] Team Switch Team AVAILABLE BALANCES Incentive $0 View full balanc…" at bounding box center [26, 189] width 53 height 257
click at [17, 289] on icon at bounding box center [26, 291] width 21 height 21
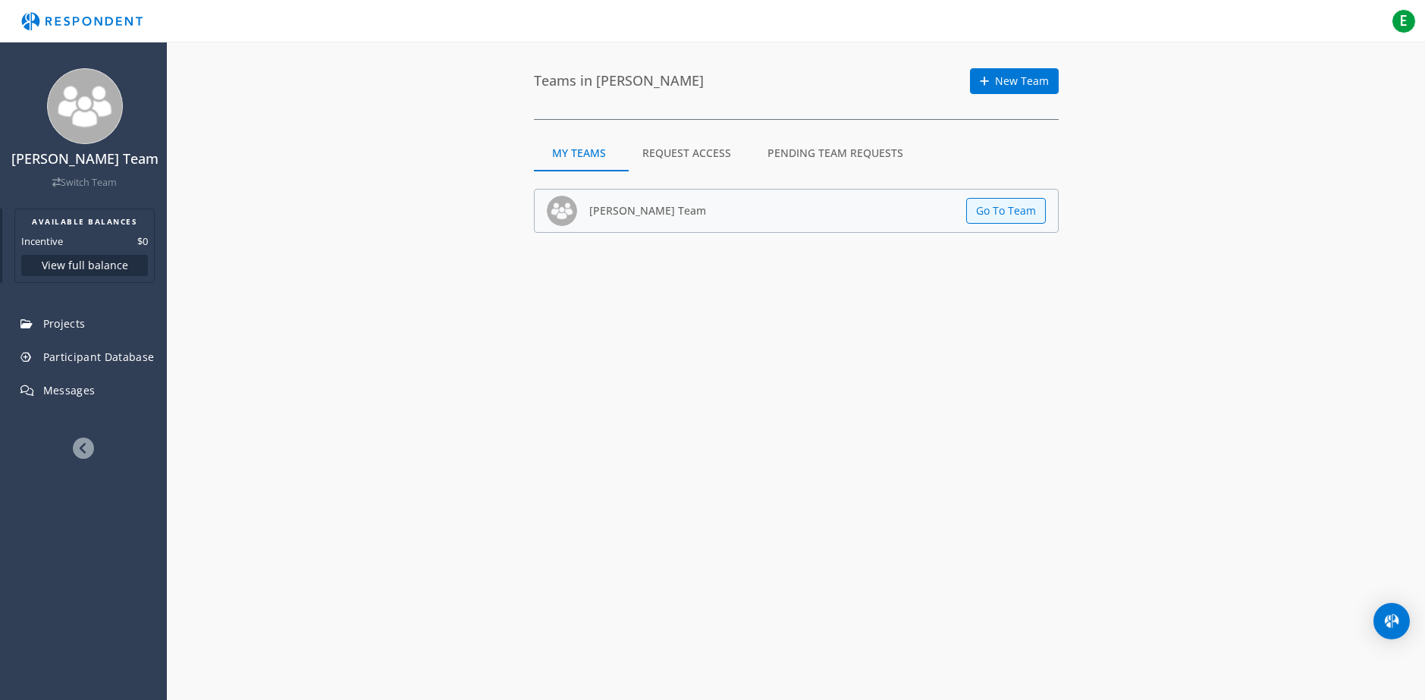
click at [17, 292] on ul "[PERSON_NAME] Team Switch Team AVAILABLE BALANCES Incentive $0 View full balanc…" at bounding box center [83, 268] width 167 height 414
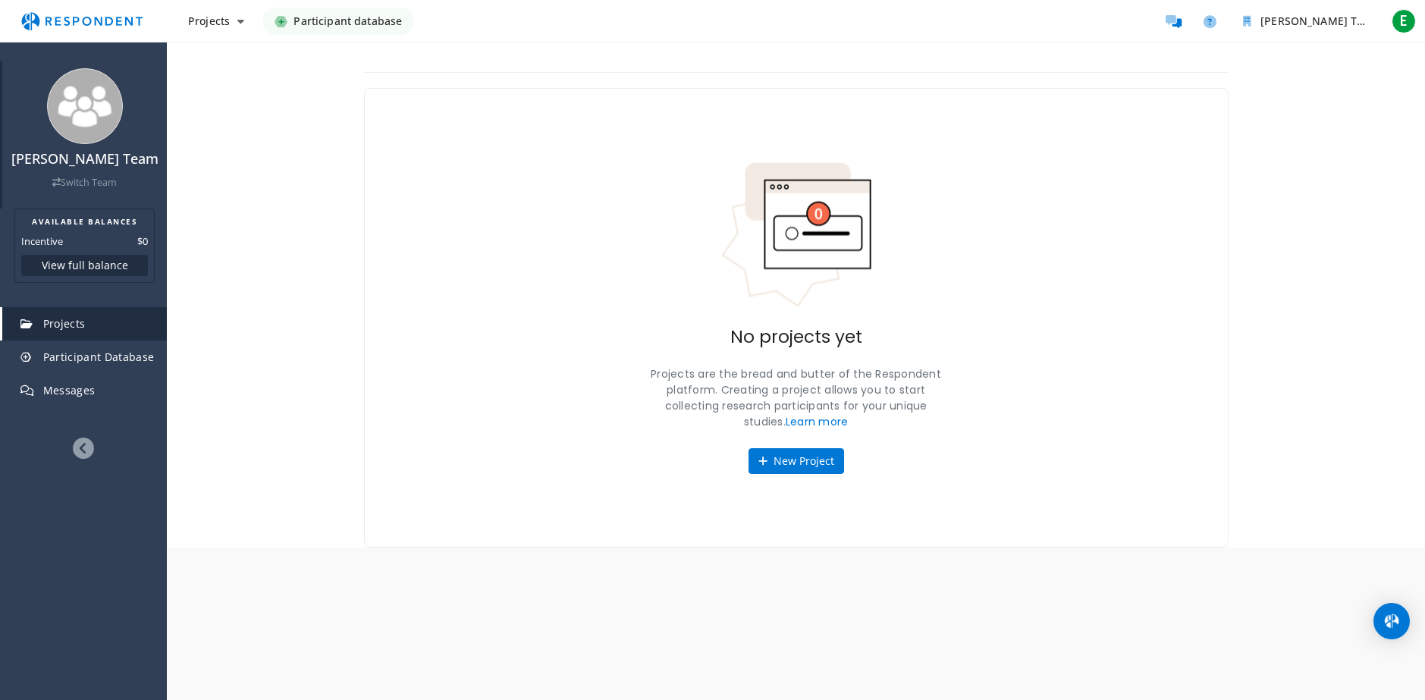
click at [67, 163] on h4 "[PERSON_NAME] Team" at bounding box center [84, 159] width 149 height 15
click at [83, 108] on img at bounding box center [85, 106] width 76 height 76
drag, startPoint x: 83, startPoint y: 108, endPoint x: 80, endPoint y: 119, distance: 10.9
click at [83, 108] on img at bounding box center [85, 106] width 76 height 76
click at [80, 123] on img at bounding box center [85, 106] width 76 height 76
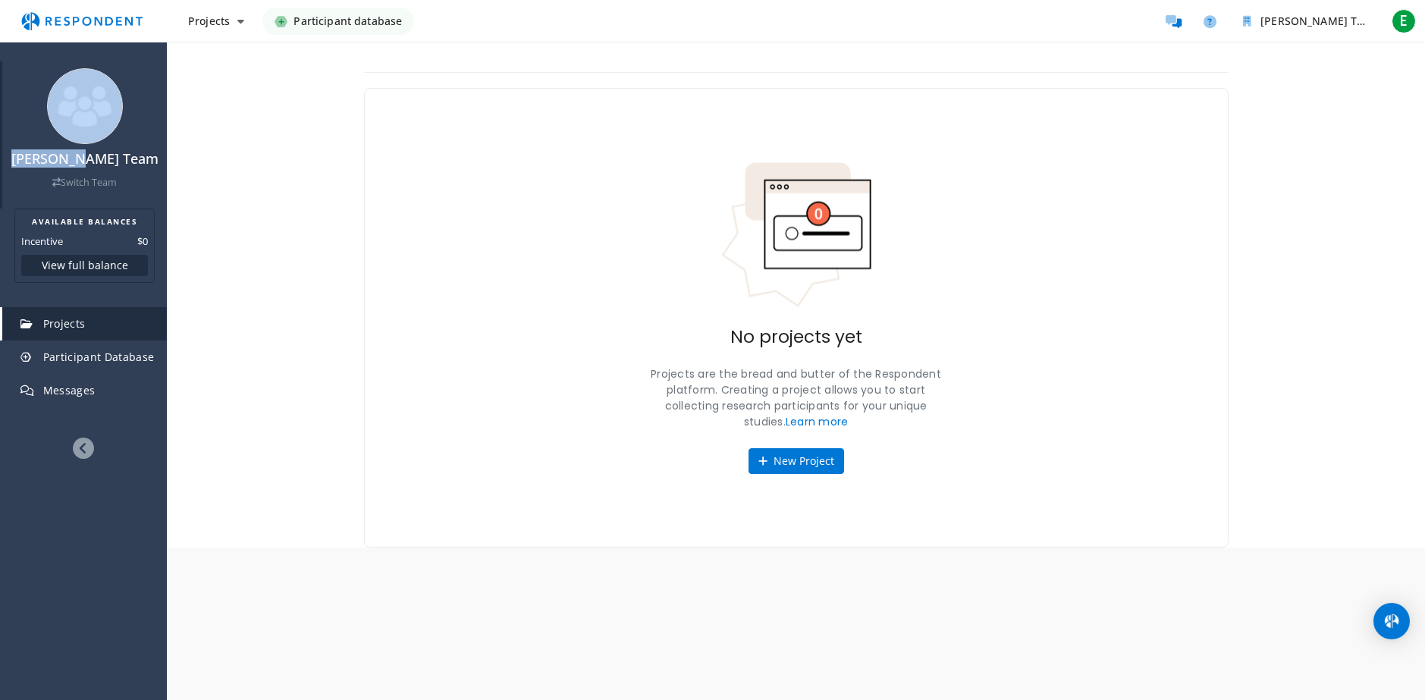
click at [72, 146] on div "[PERSON_NAME] Team Switch Team" at bounding box center [84, 135] width 165 height 148
click at [62, 157] on h4 "[PERSON_NAME] Team" at bounding box center [84, 159] width 149 height 15
click at [98, 165] on h4 "[PERSON_NAME] Team" at bounding box center [84, 159] width 149 height 15
click at [114, 170] on div "[PERSON_NAME] Team Switch Team" at bounding box center [84, 171] width 149 height 38
click at [1359, 2] on div "Projects Create project Projects dashboard Participant database [PERSON_NAME] T…" at bounding box center [712, 21] width 1425 height 42
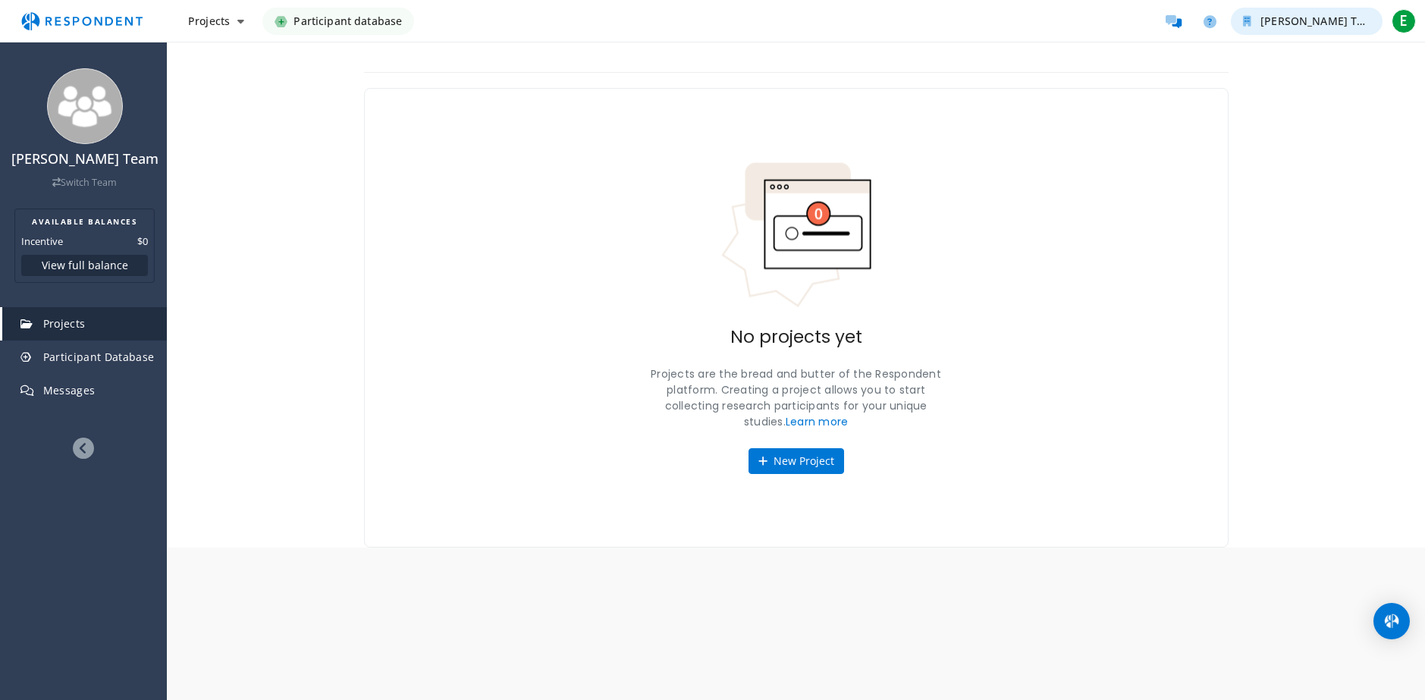
click at [1331, 24] on span "[PERSON_NAME] Team" at bounding box center [1319, 21] width 119 height 14
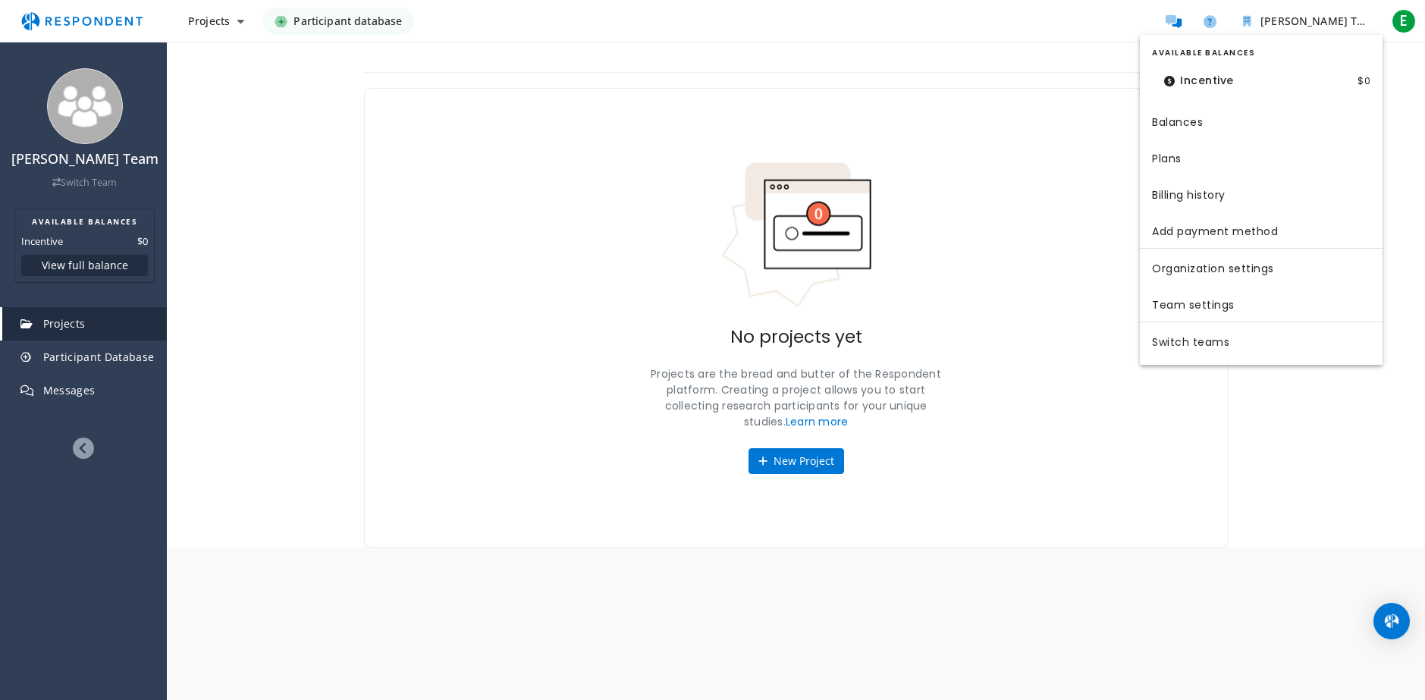
click at [1232, 279] on link "Organization settings" at bounding box center [1261, 267] width 243 height 36
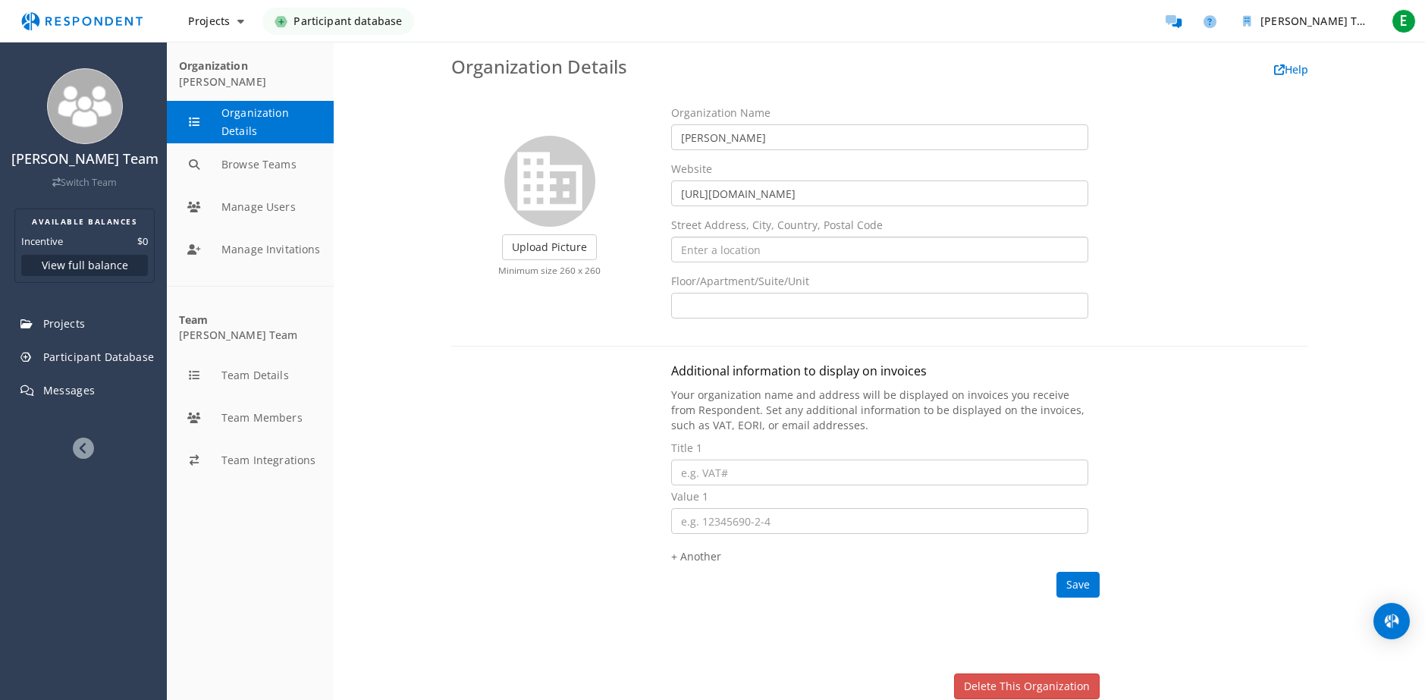
click at [752, 261] on input "text" at bounding box center [879, 250] width 417 height 26
click at [644, 348] on form "Upload Picture Finished Cropping Minimum size 260 x 260 Organization Name [PERS…" at bounding box center [879, 402] width 857 height 594
click at [243, 167] on button "Browse Teams" at bounding box center [250, 164] width 167 height 42
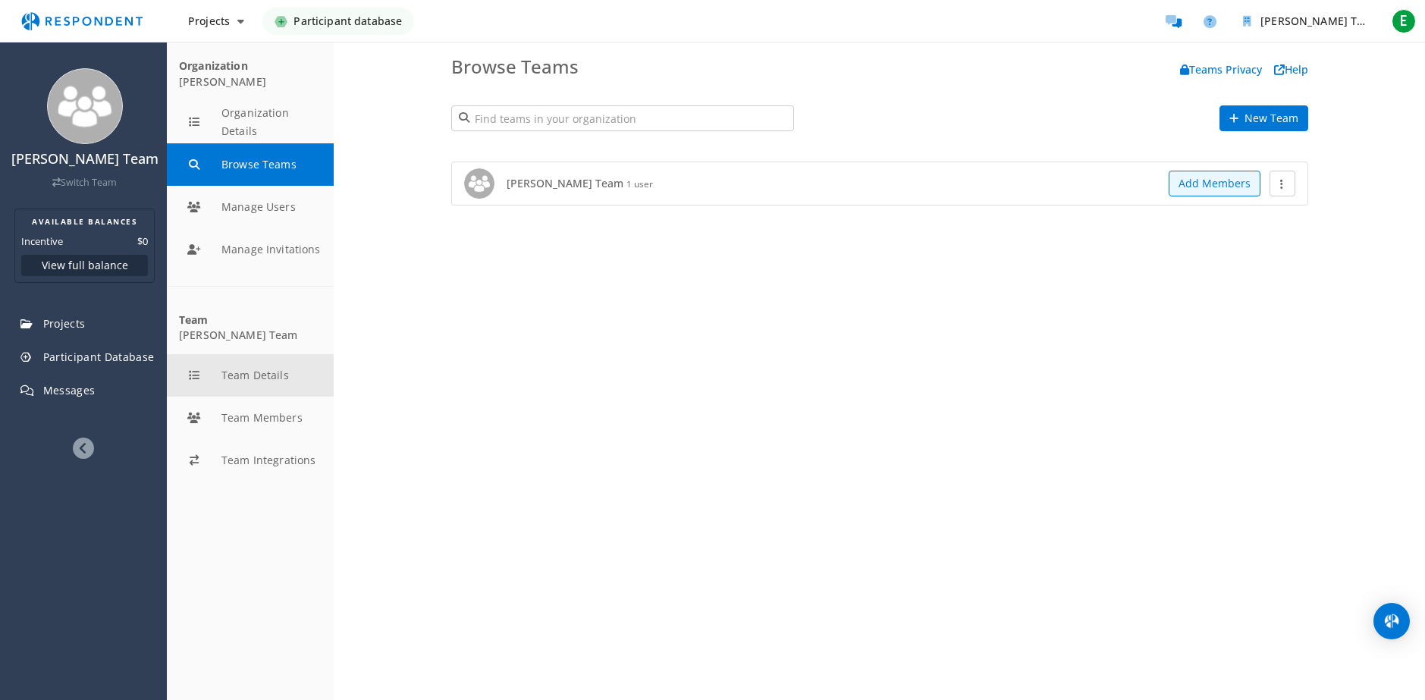
click at [236, 382] on button "Team Details" at bounding box center [250, 375] width 167 height 42
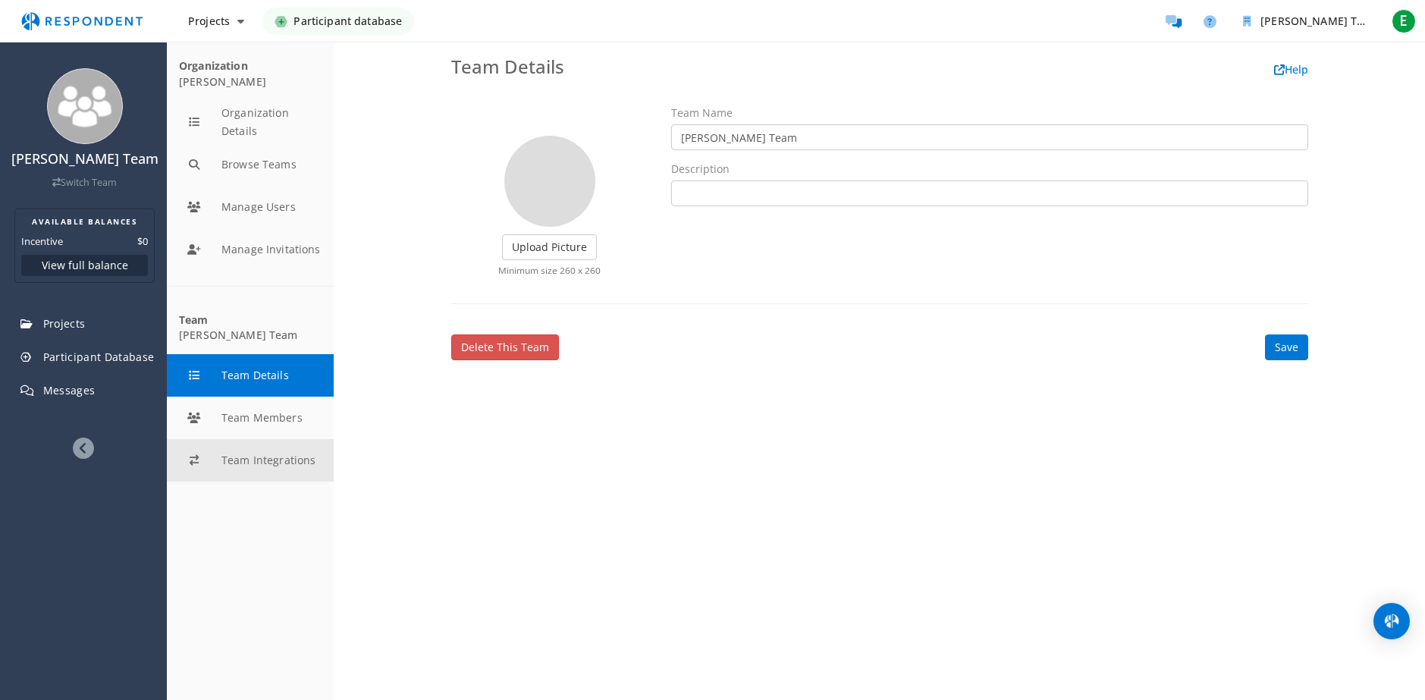
click at [235, 468] on button "Team Integrations" at bounding box center [250, 460] width 167 height 42
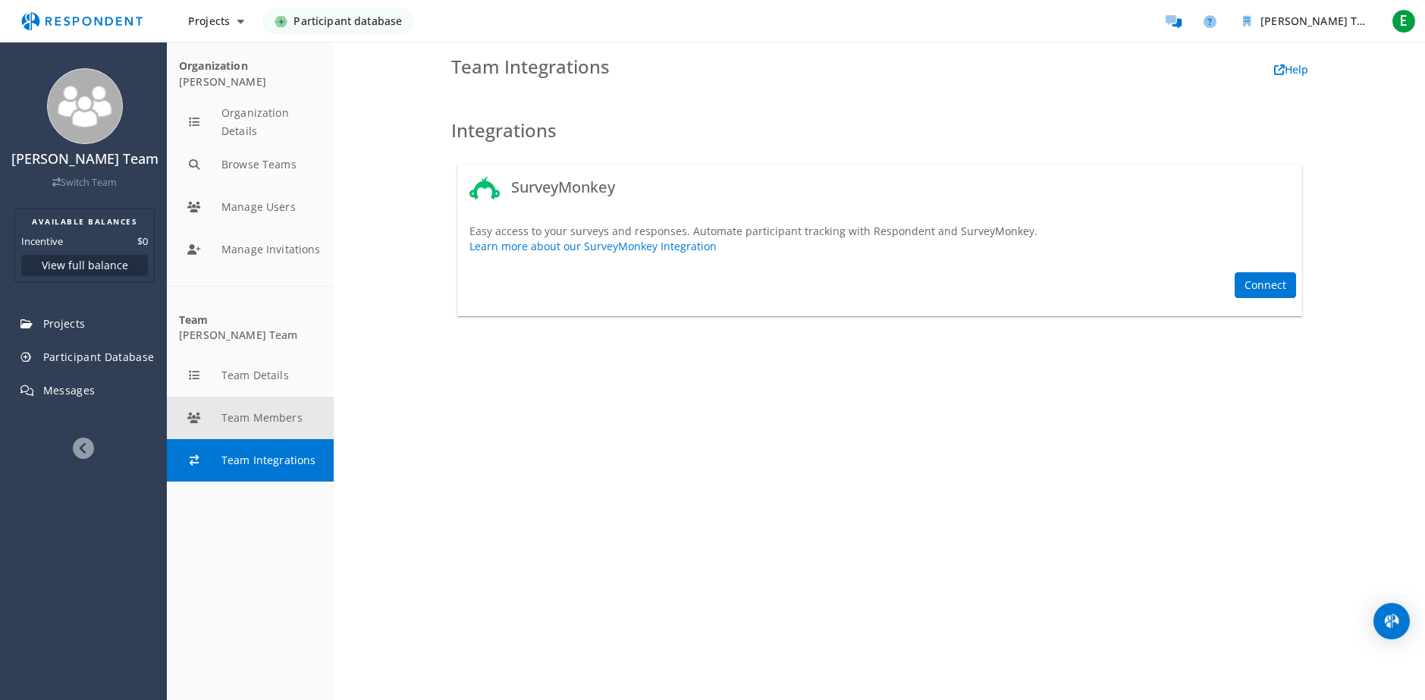
click at [243, 414] on button "Team Members" at bounding box center [250, 418] width 167 height 42
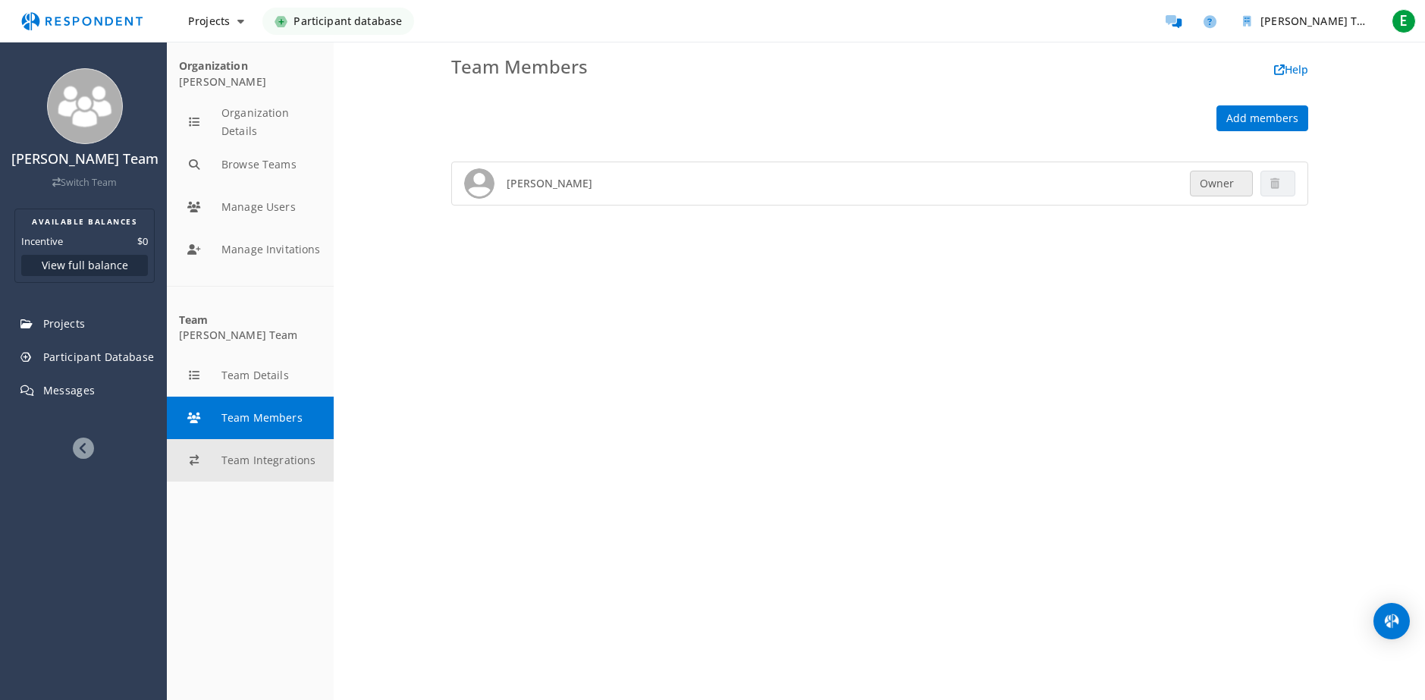
click at [223, 451] on button "Team Integrations" at bounding box center [250, 460] width 167 height 42
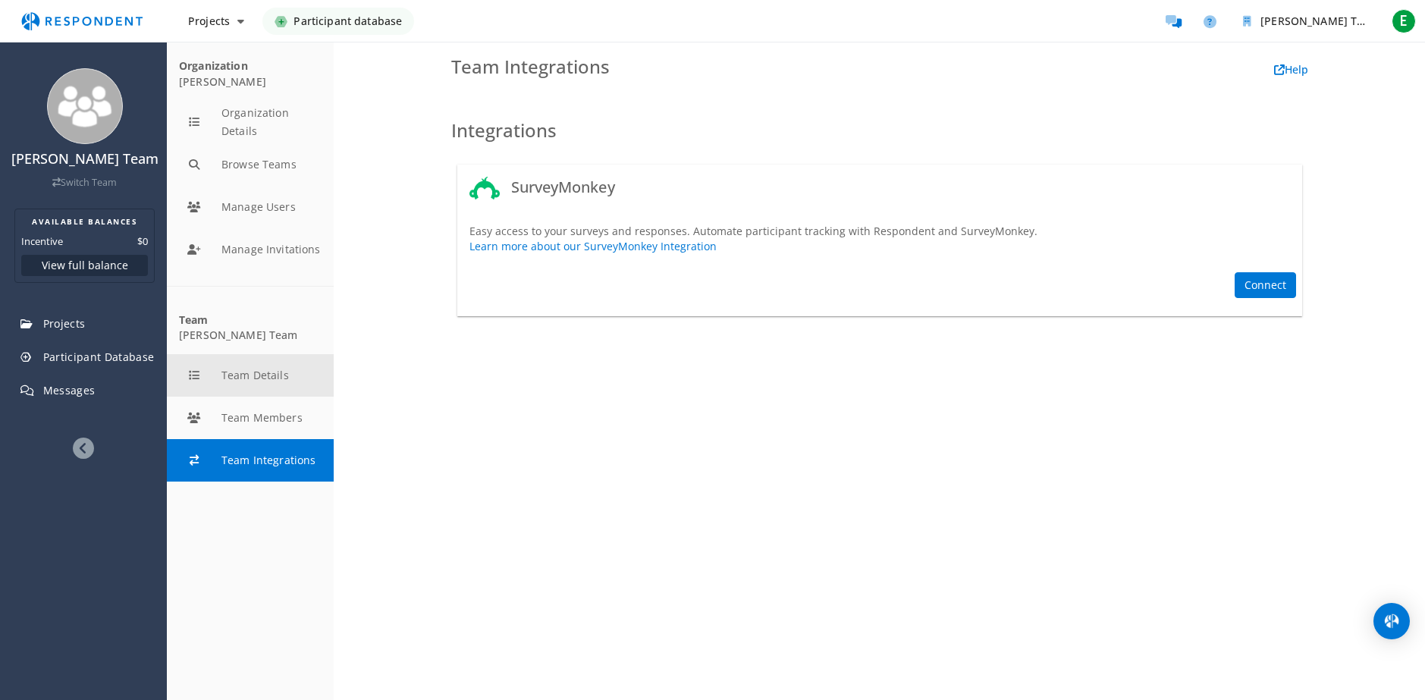
click at [261, 367] on button "Team Details" at bounding box center [250, 375] width 167 height 42
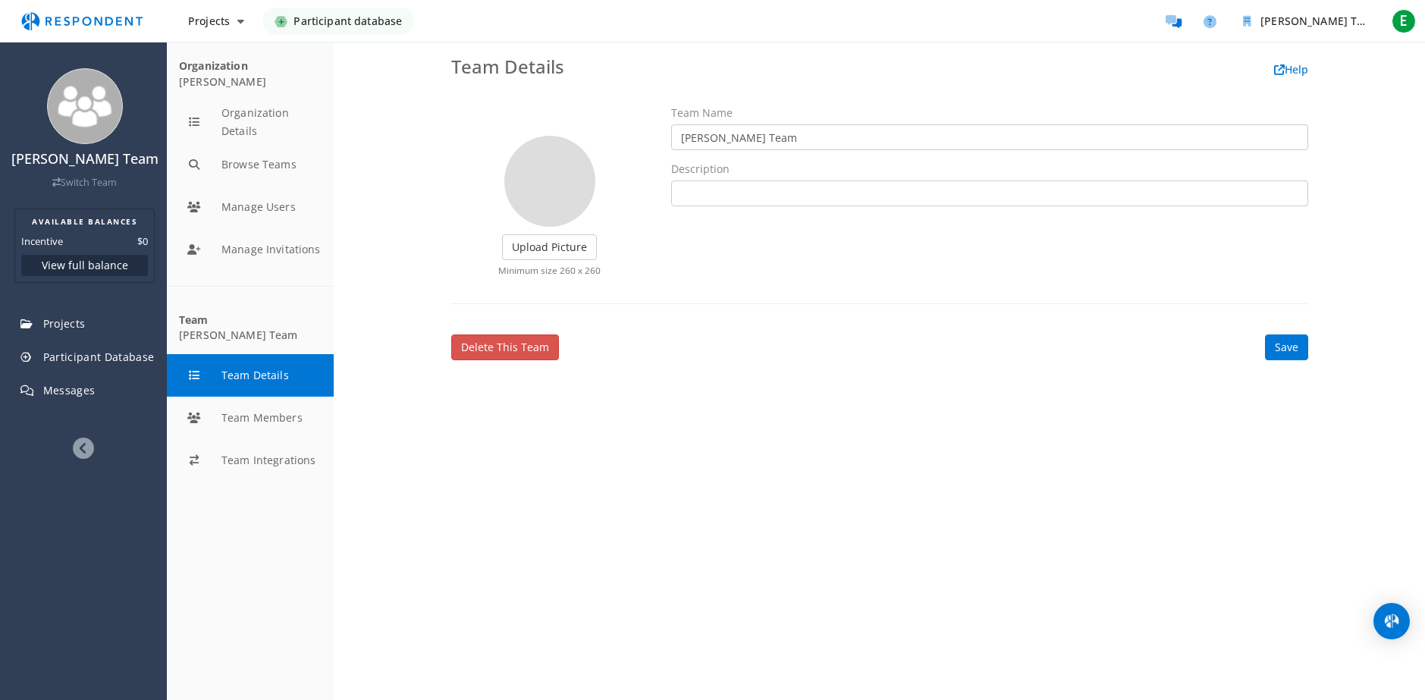
click at [253, 334] on div "Team [PERSON_NAME] Team" at bounding box center [250, 328] width 143 height 29
click at [251, 252] on button "Manage Invitations" at bounding box center [250, 249] width 167 height 42
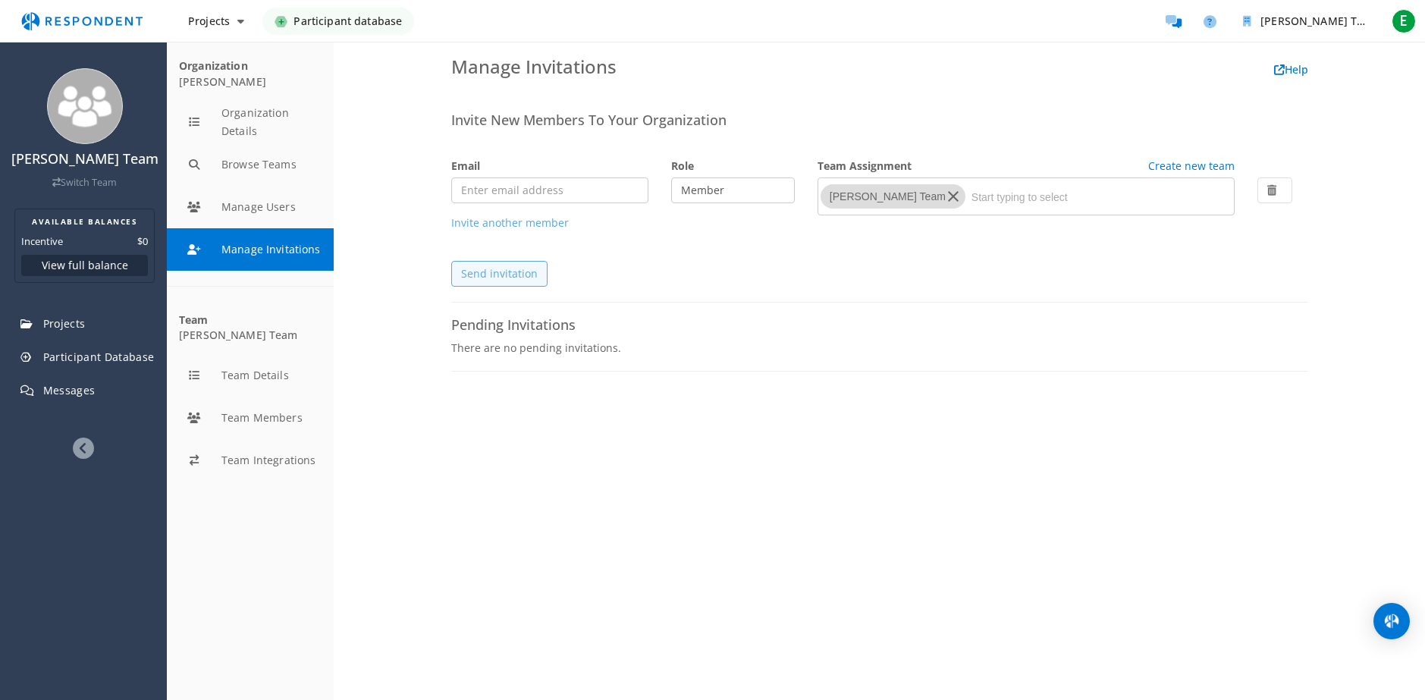
drag, startPoint x: 248, startPoint y: 211, endPoint x: 242, endPoint y: 234, distance: 24.3
click at [246, 216] on button "Manage Users" at bounding box center [250, 207] width 167 height 42
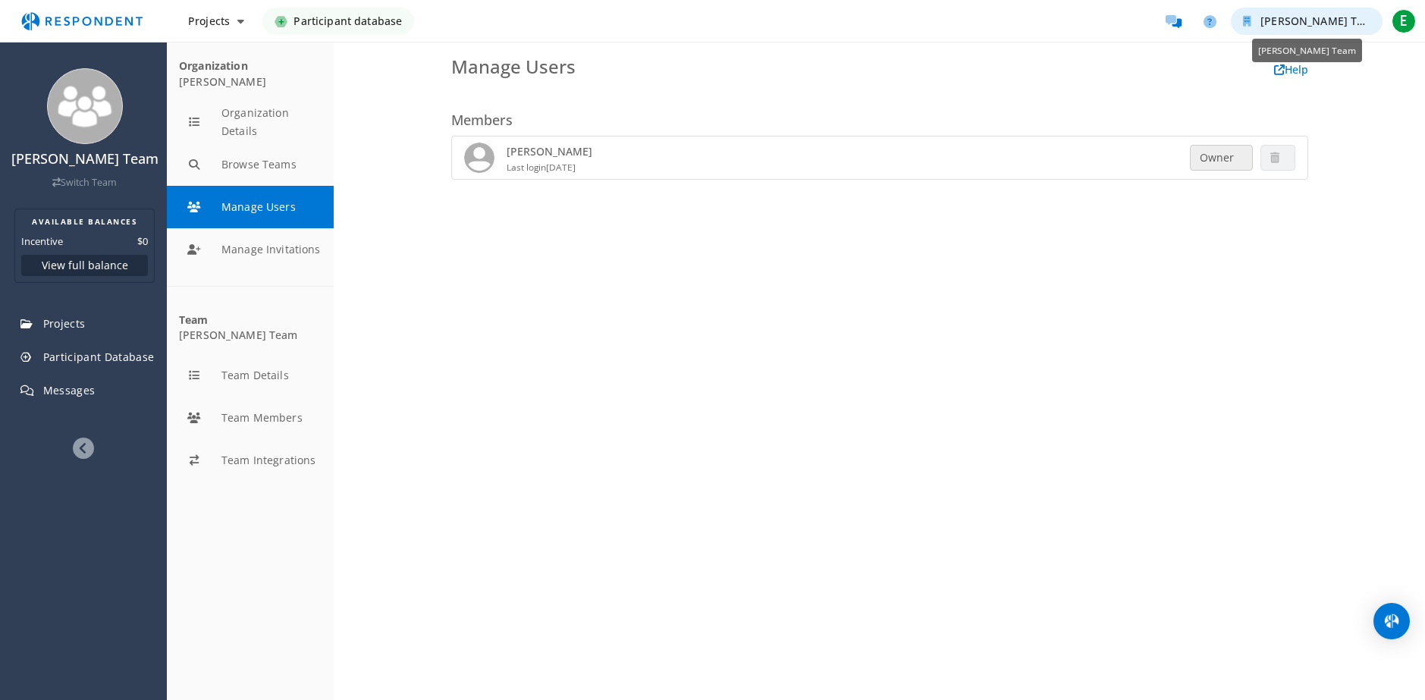
click at [1326, 20] on span "[PERSON_NAME] Team" at bounding box center [1319, 21] width 119 height 14
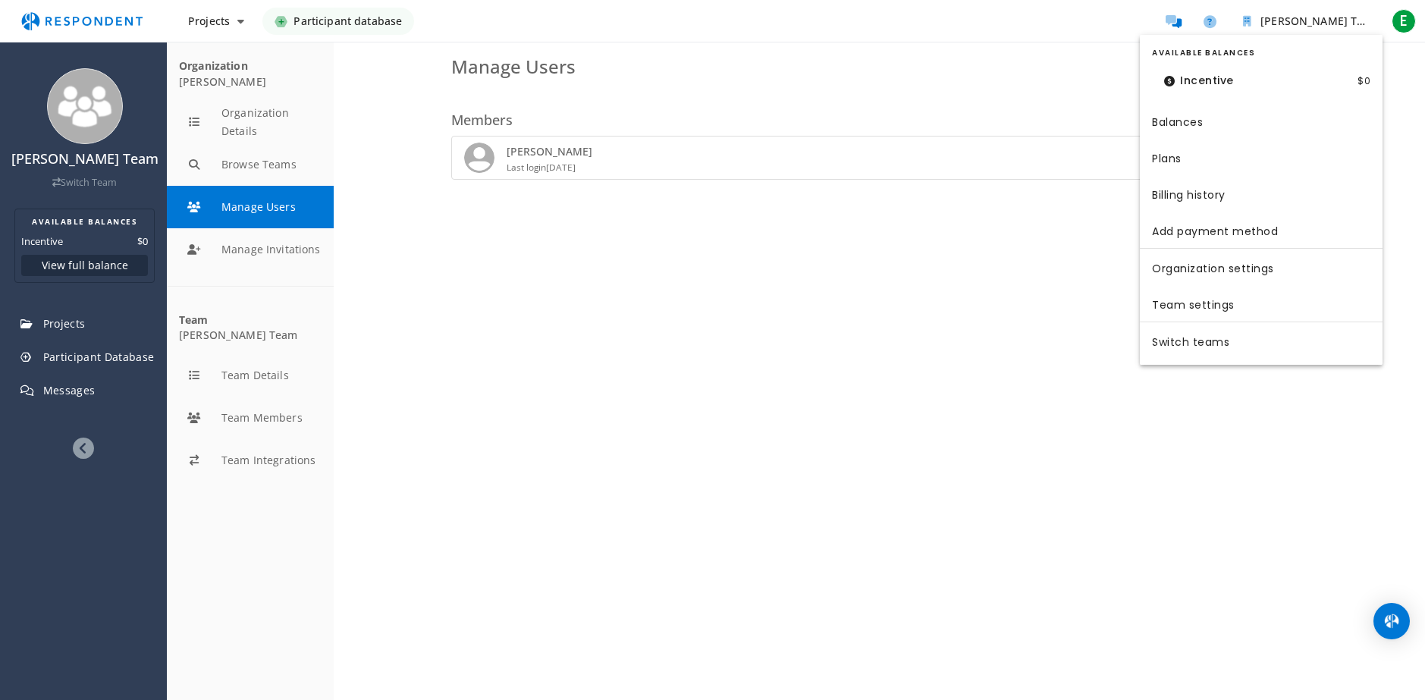
drag, startPoint x: 863, startPoint y: 340, endPoint x: 854, endPoint y: 344, distance: 10.2
click at [863, 340] on md-backdrop at bounding box center [712, 350] width 1425 height 700
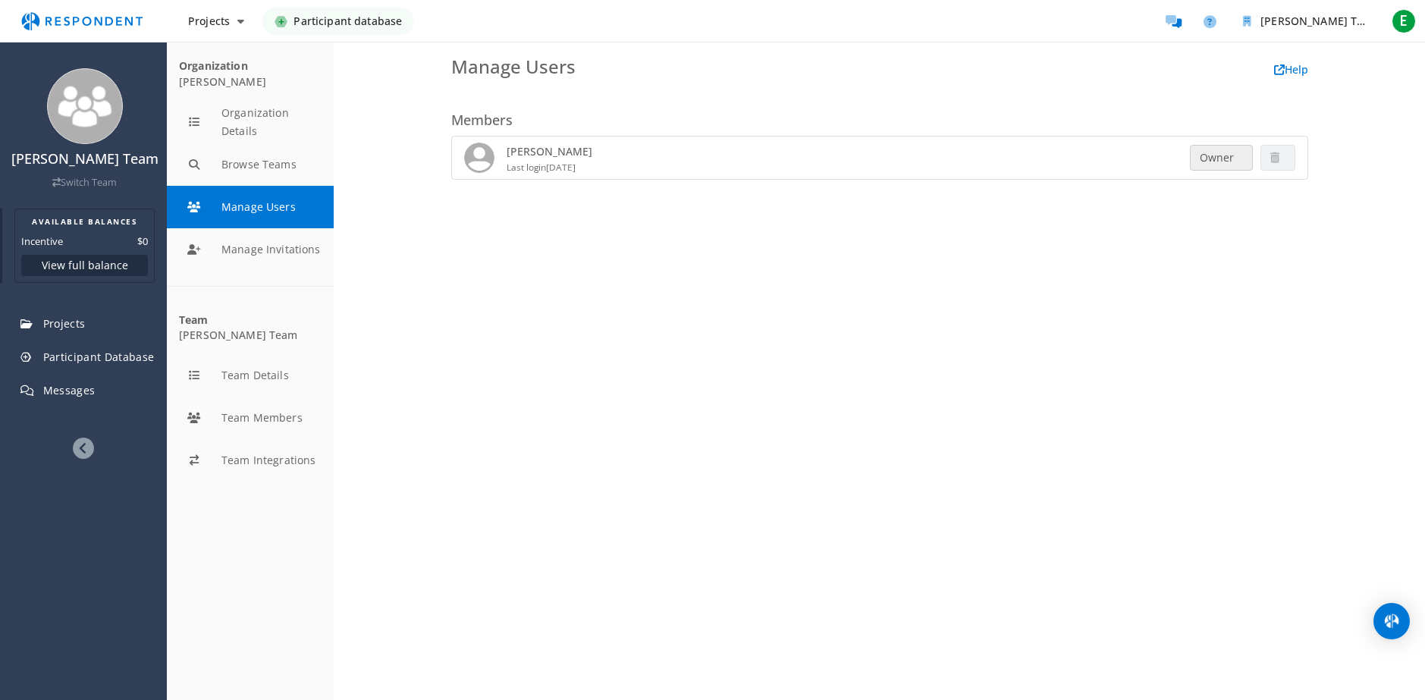
click at [94, 264] on button "View full balance" at bounding box center [84, 265] width 127 height 21
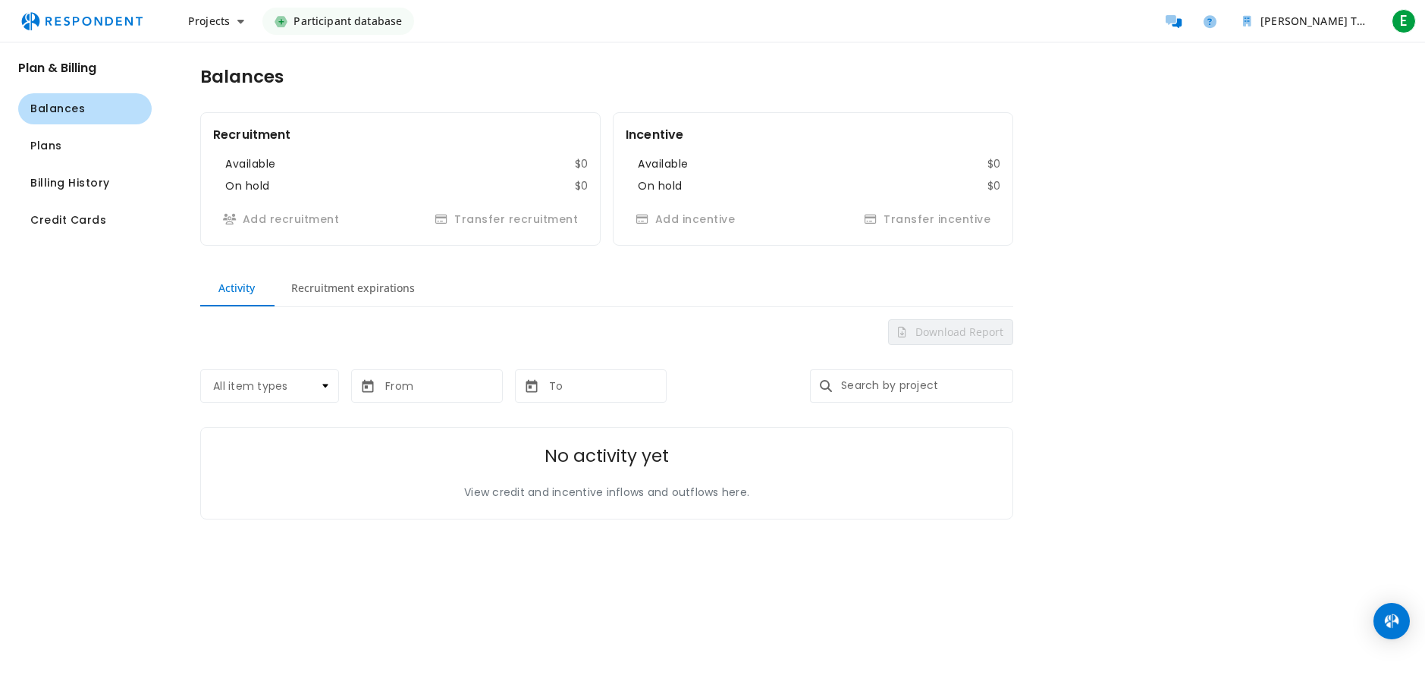
click at [372, 292] on md-tab-item "Recruitment expirations" at bounding box center [353, 288] width 160 height 36
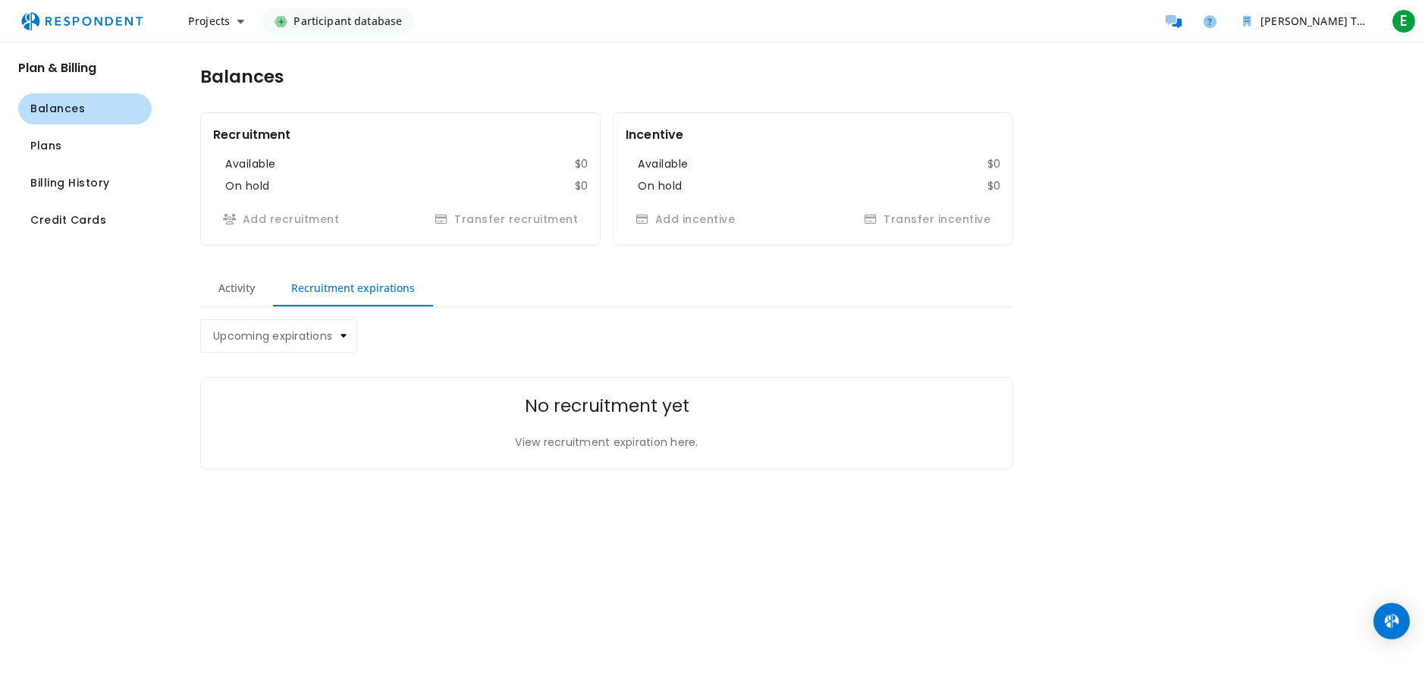
click at [221, 286] on md-tab-item "Activity" at bounding box center [236, 288] width 73 height 36
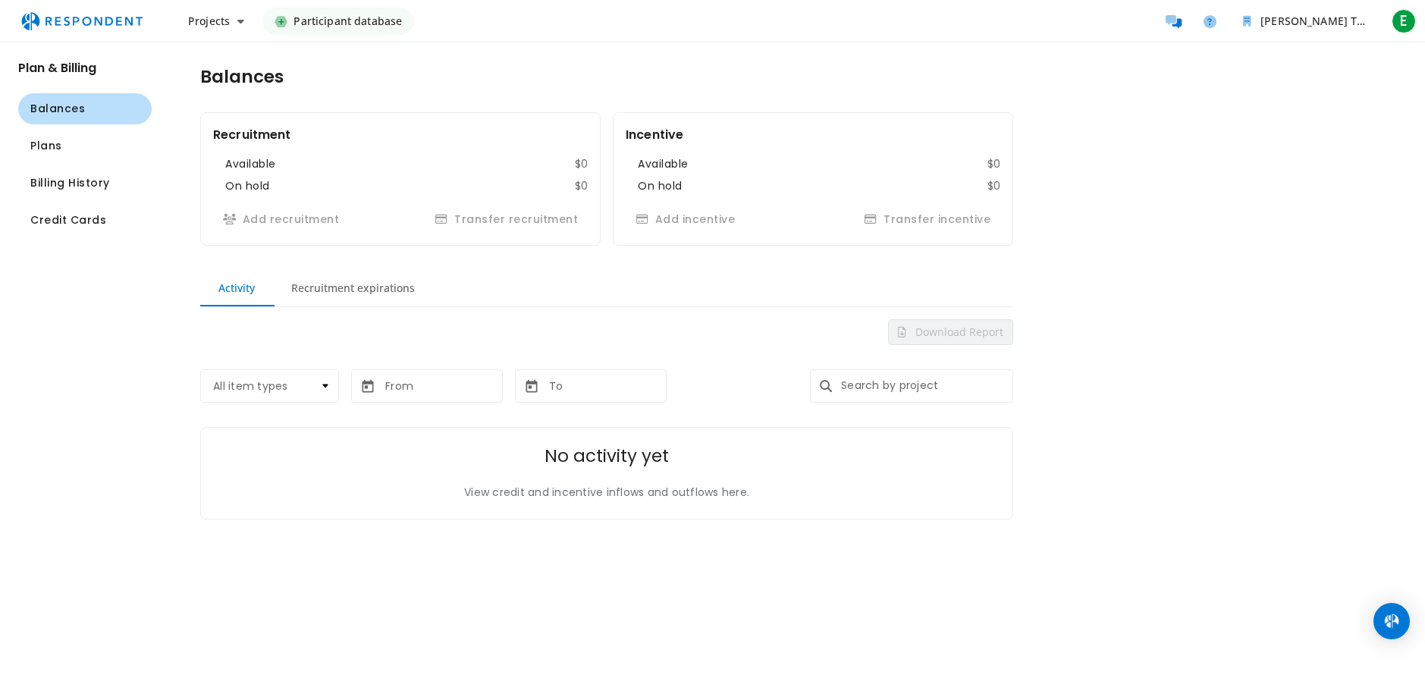
click at [508, 195] on span "Available $0 On hold $0 Add recruitment Transfer recruitment" at bounding box center [400, 194] width 375 height 77
drag, startPoint x: 459, startPoint y: 186, endPoint x: 207, endPoint y: 119, distance: 260.5
click at [457, 186] on div "Available $0 On hold $0" at bounding box center [406, 175] width 362 height 38
click at [229, 16] on span "Projects" at bounding box center [209, 21] width 42 height 14
click at [229, 16] on md-backdrop at bounding box center [712, 350] width 1425 height 700
